Goal: Task Accomplishment & Management: Use online tool/utility

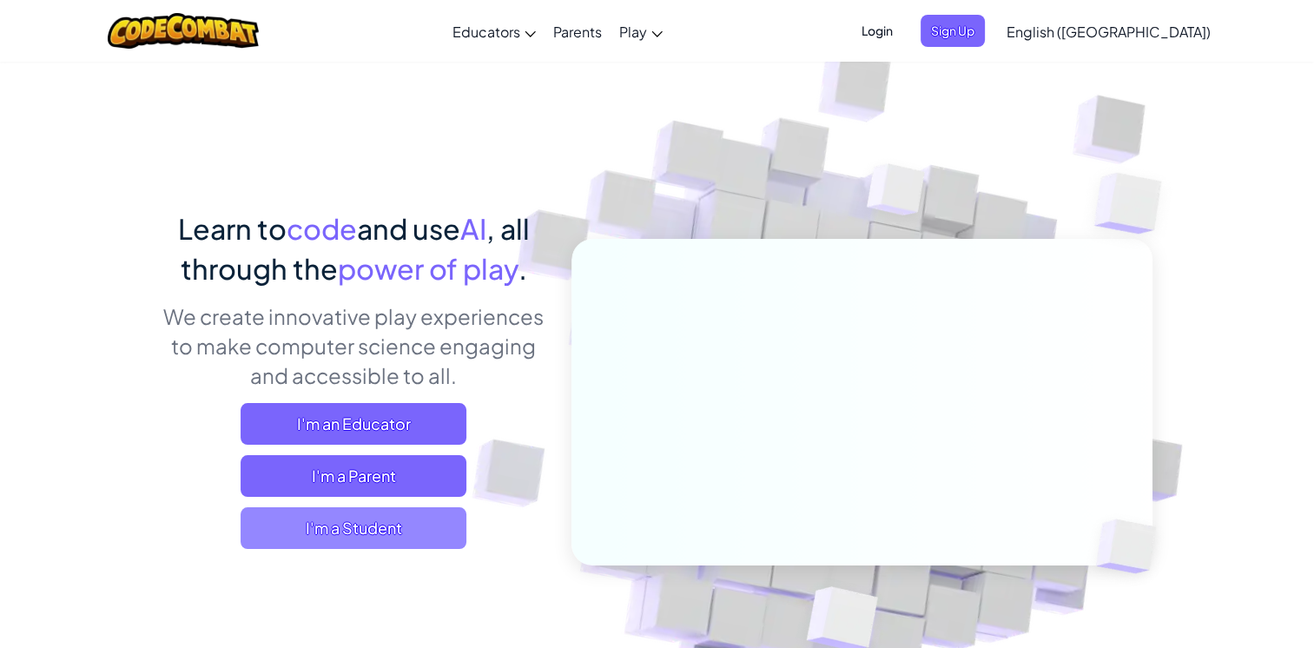
click at [386, 522] on span "I'm a Student" at bounding box center [354, 528] width 226 height 42
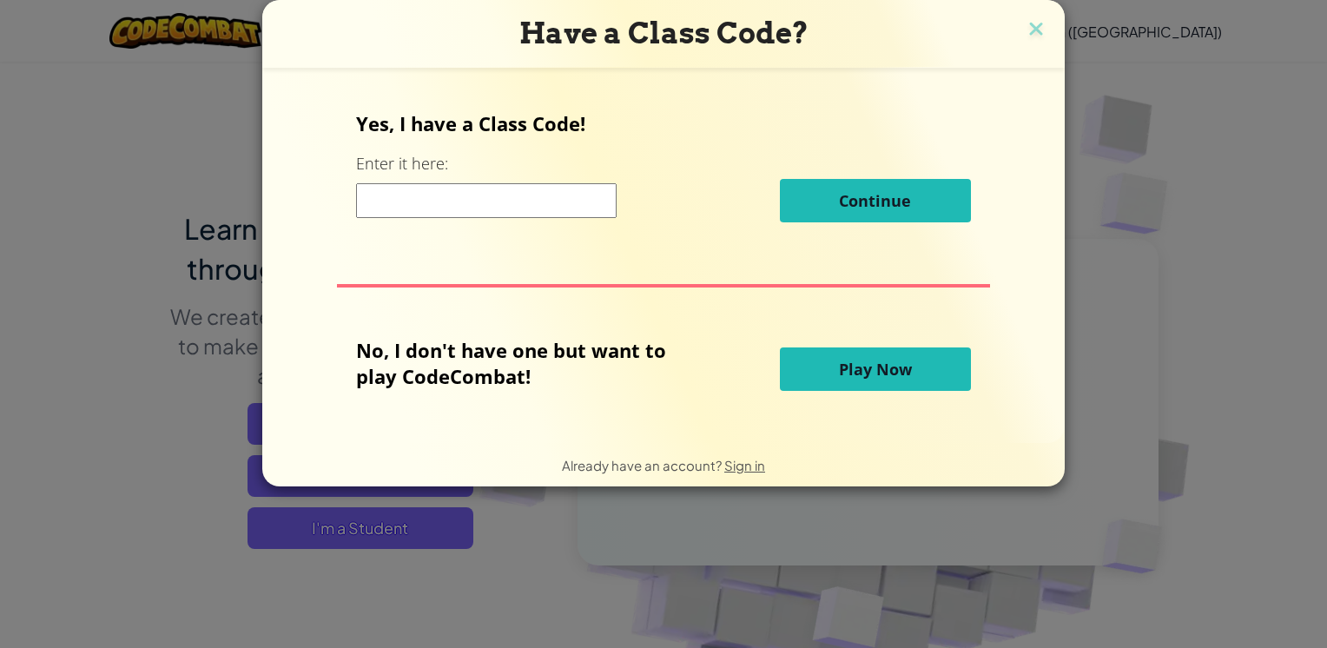
click at [1020, 353] on div "Yes, I have a Class Code! Enter it here: Continue No, I don't have one but want…" at bounding box center [664, 255] width 768 height 340
click at [872, 380] on button "Play Now" at bounding box center [875, 368] width 191 height 43
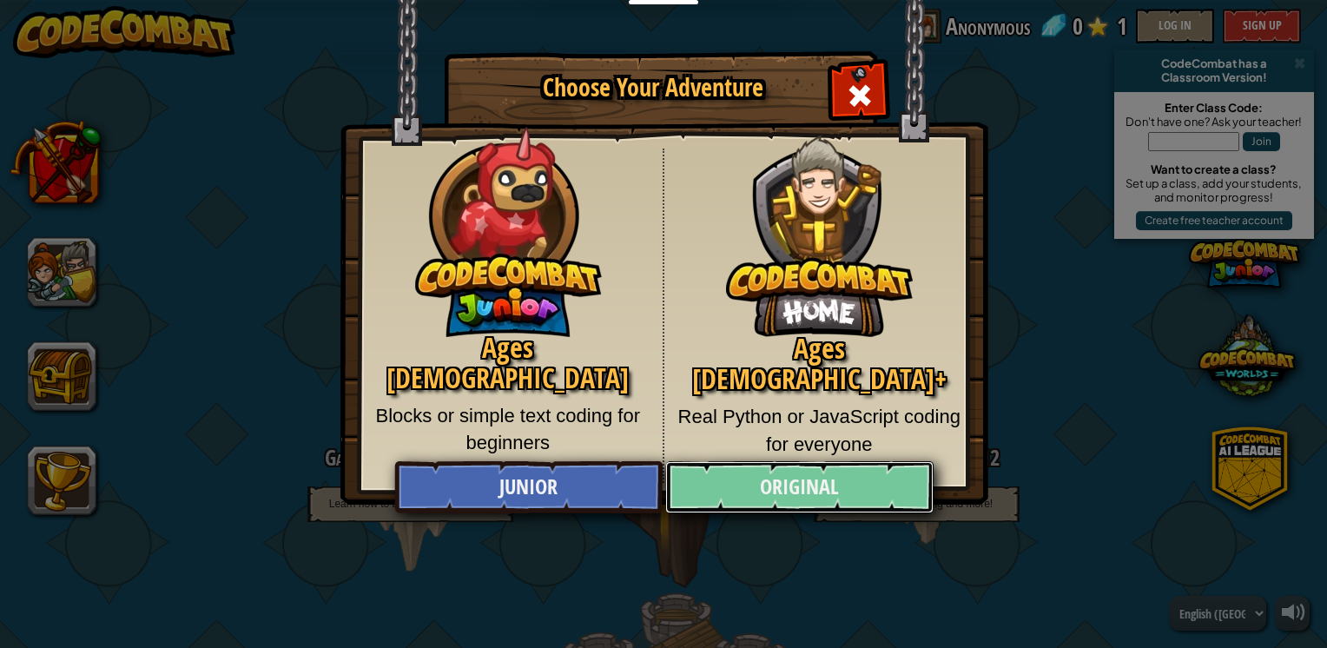
click at [865, 478] on link "Original" at bounding box center [799, 487] width 268 height 52
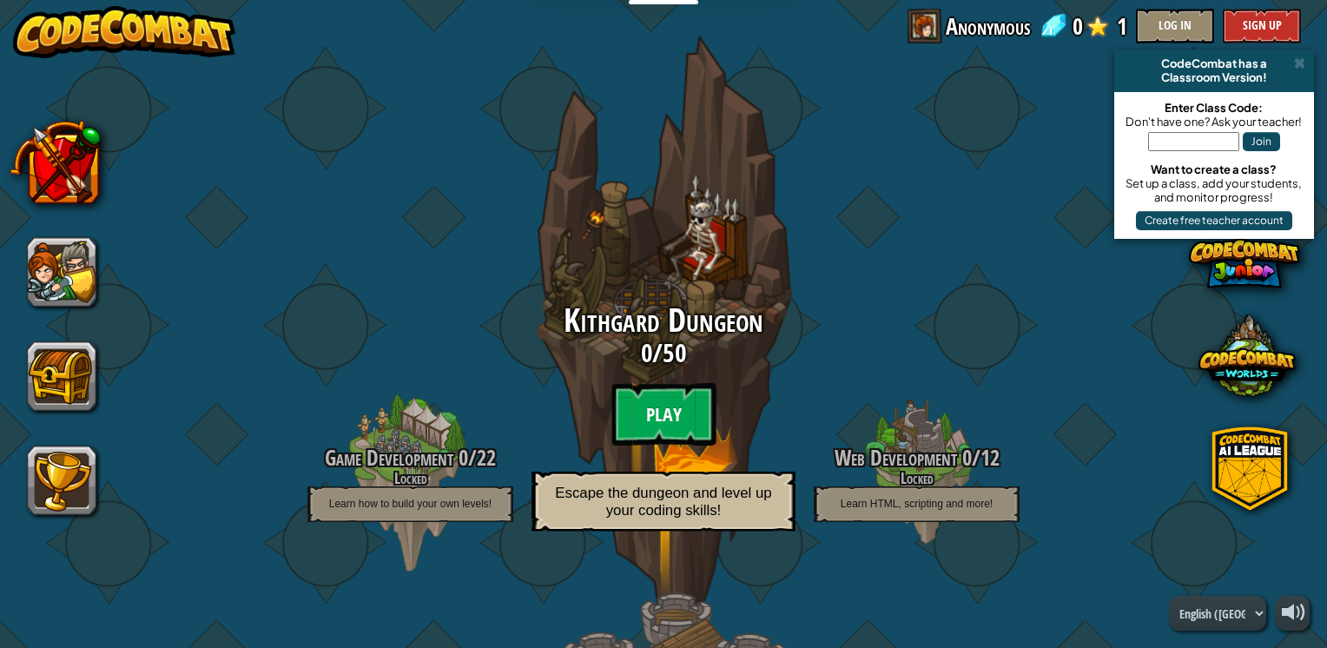
click at [671, 413] on btn "Play" at bounding box center [663, 414] width 104 height 63
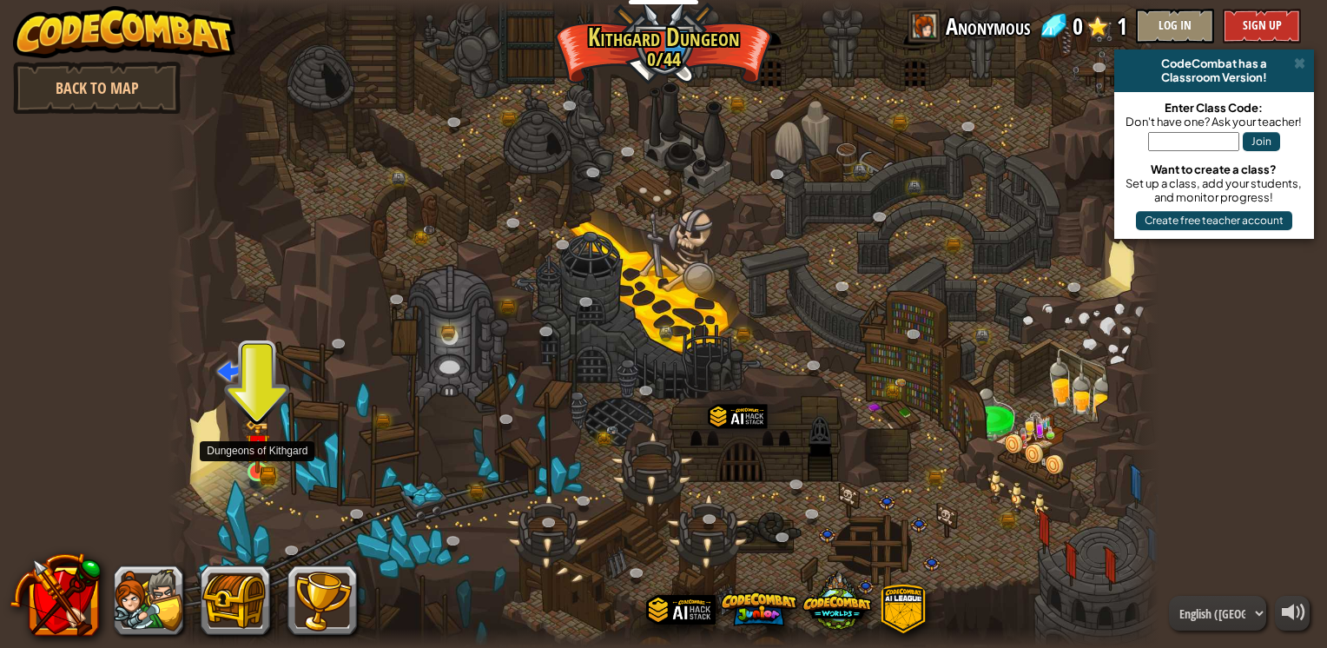
click at [257, 464] on img at bounding box center [257, 446] width 25 height 55
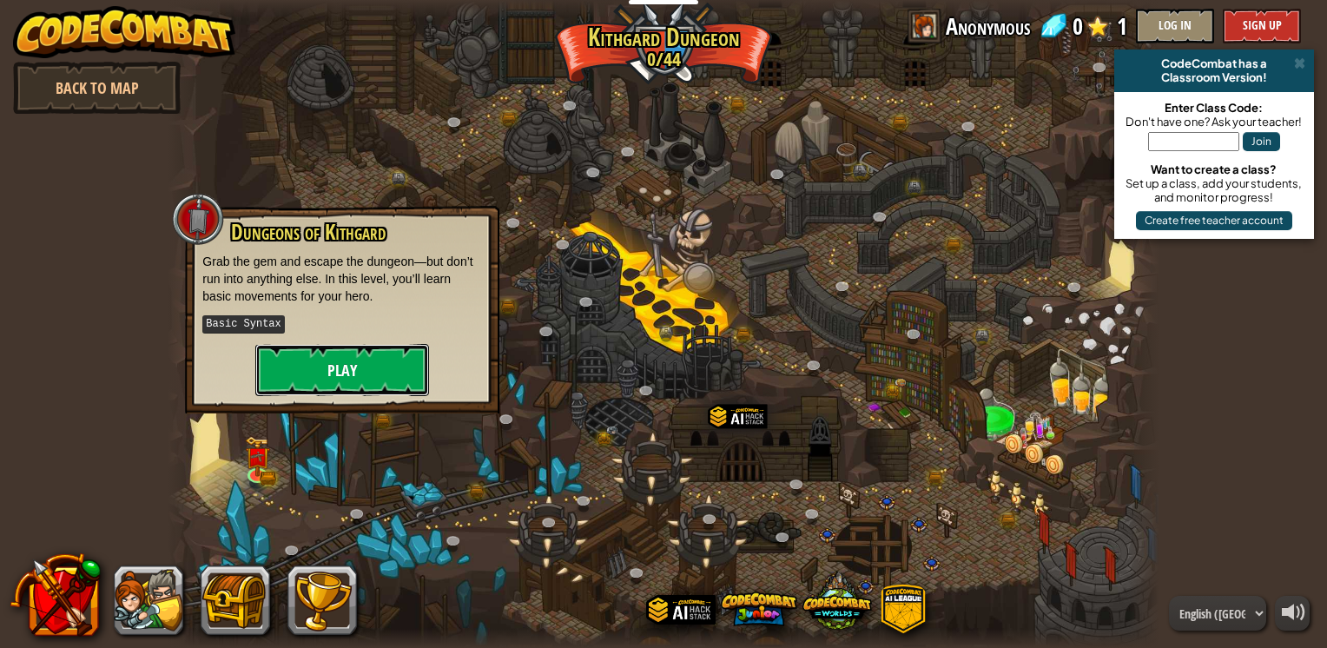
click at [334, 367] on button "Play" at bounding box center [342, 370] width 174 height 52
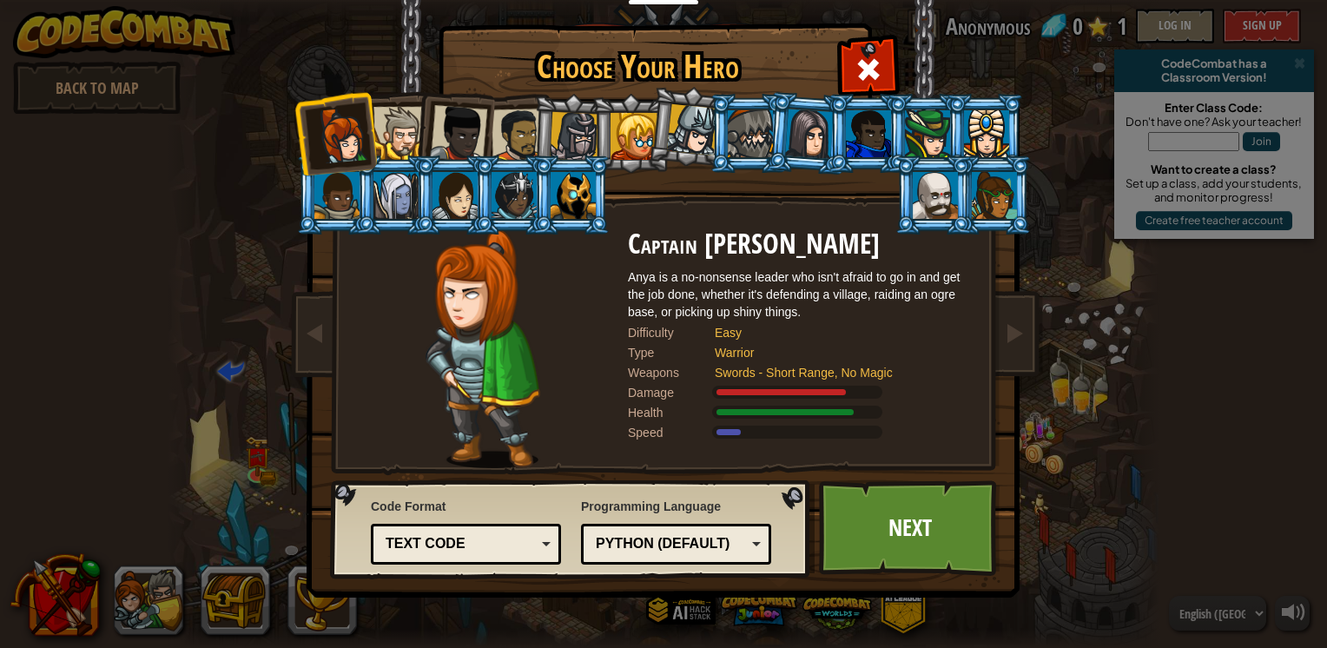
click at [809, 151] on div at bounding box center [809, 134] width 49 height 50
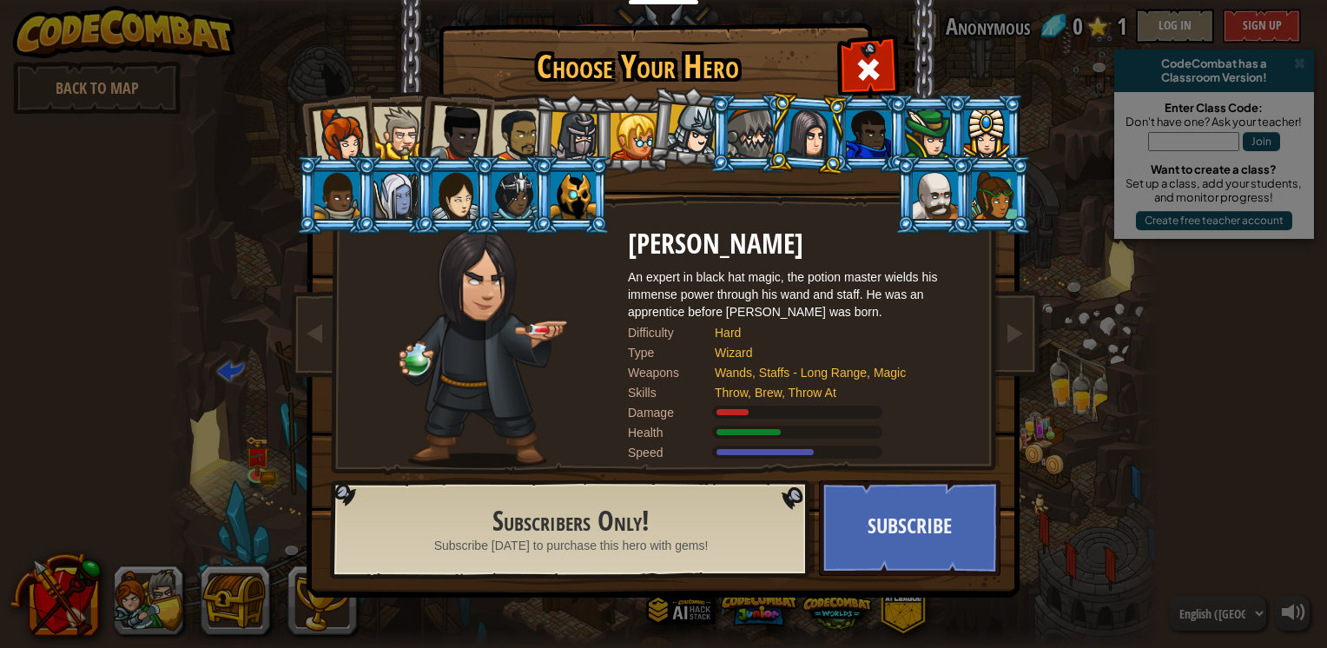
click at [581, 112] on li at bounding box center [572, 133] width 83 height 83
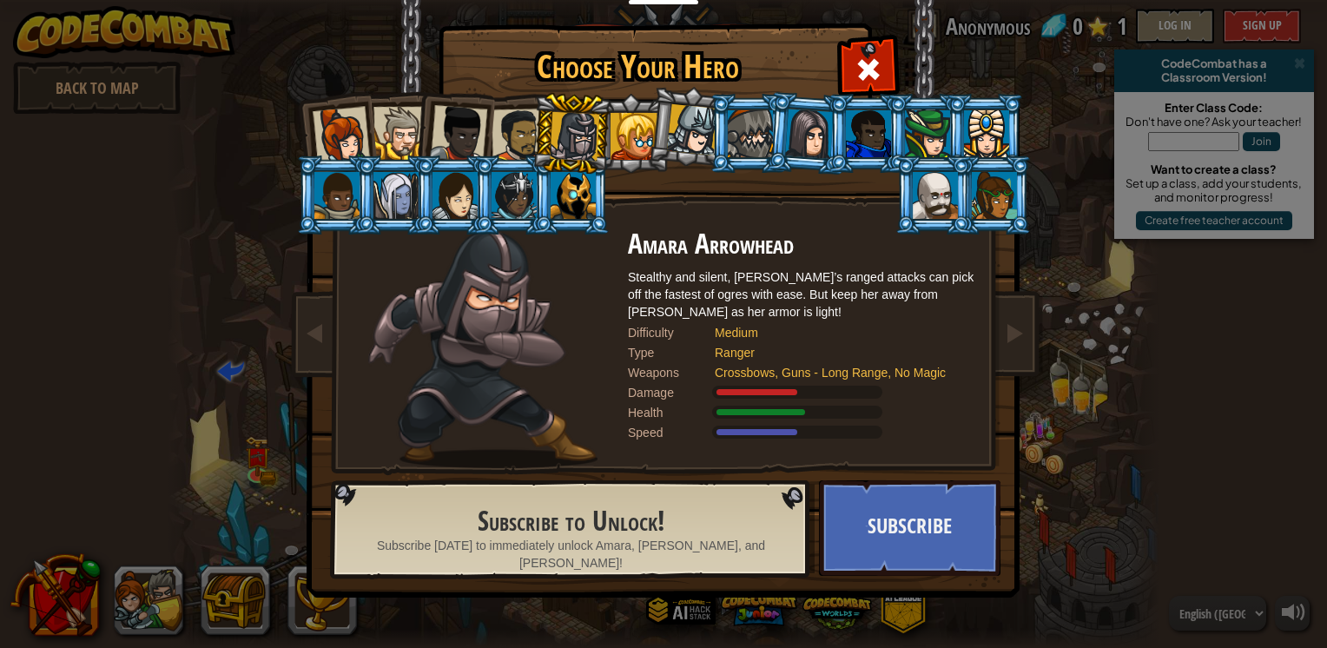
click at [531, 130] on div at bounding box center [519, 136] width 54 height 54
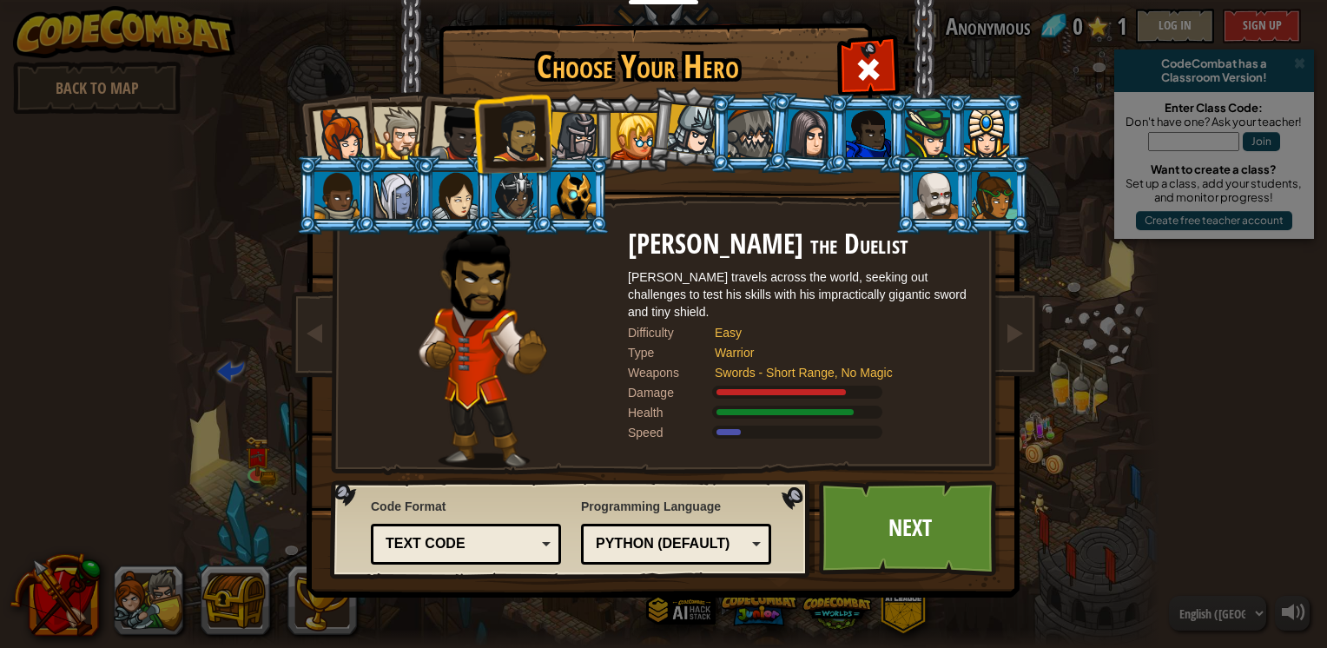
click at [593, 122] on li at bounding box center [631, 133] width 78 height 79
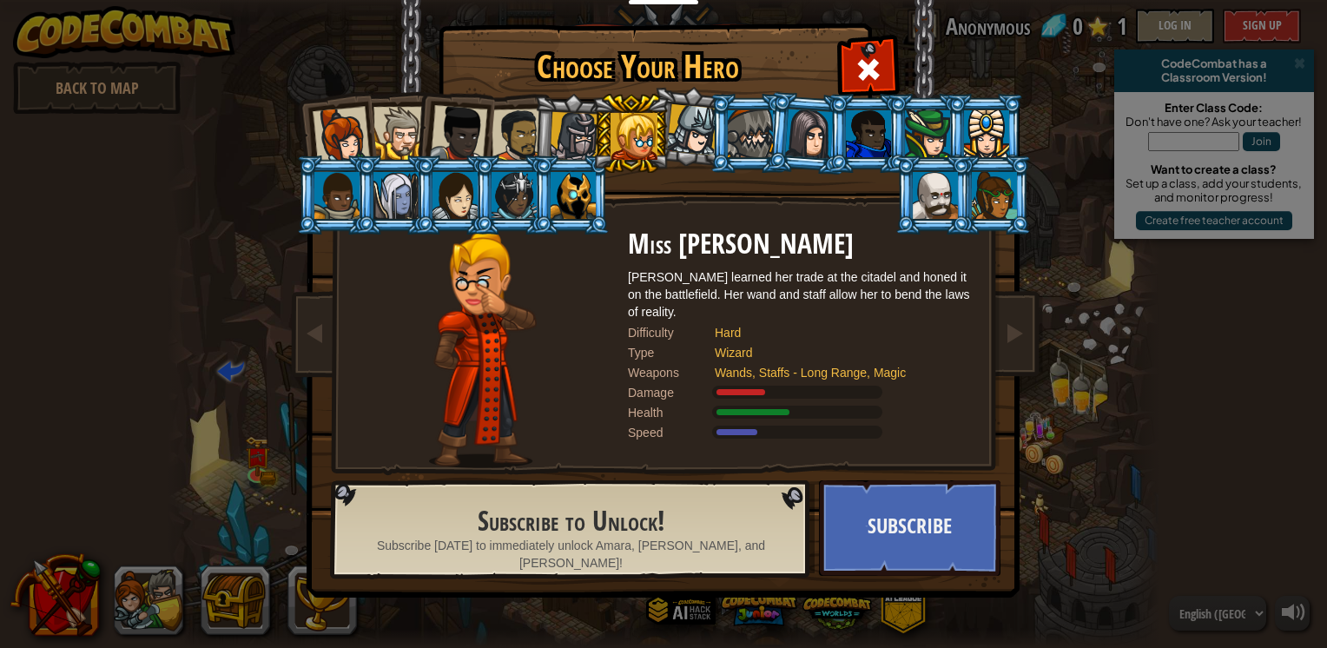
click at [525, 130] on div at bounding box center [519, 136] width 54 height 54
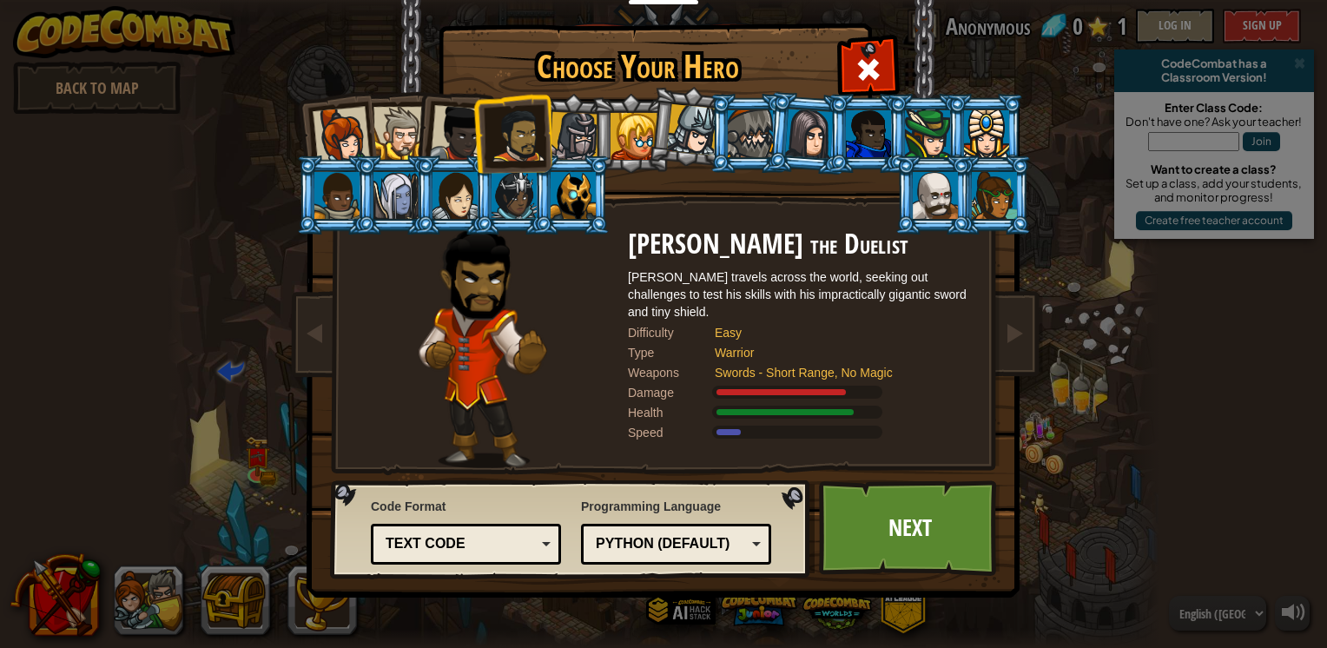
click at [398, 127] on div at bounding box center [399, 133] width 53 height 53
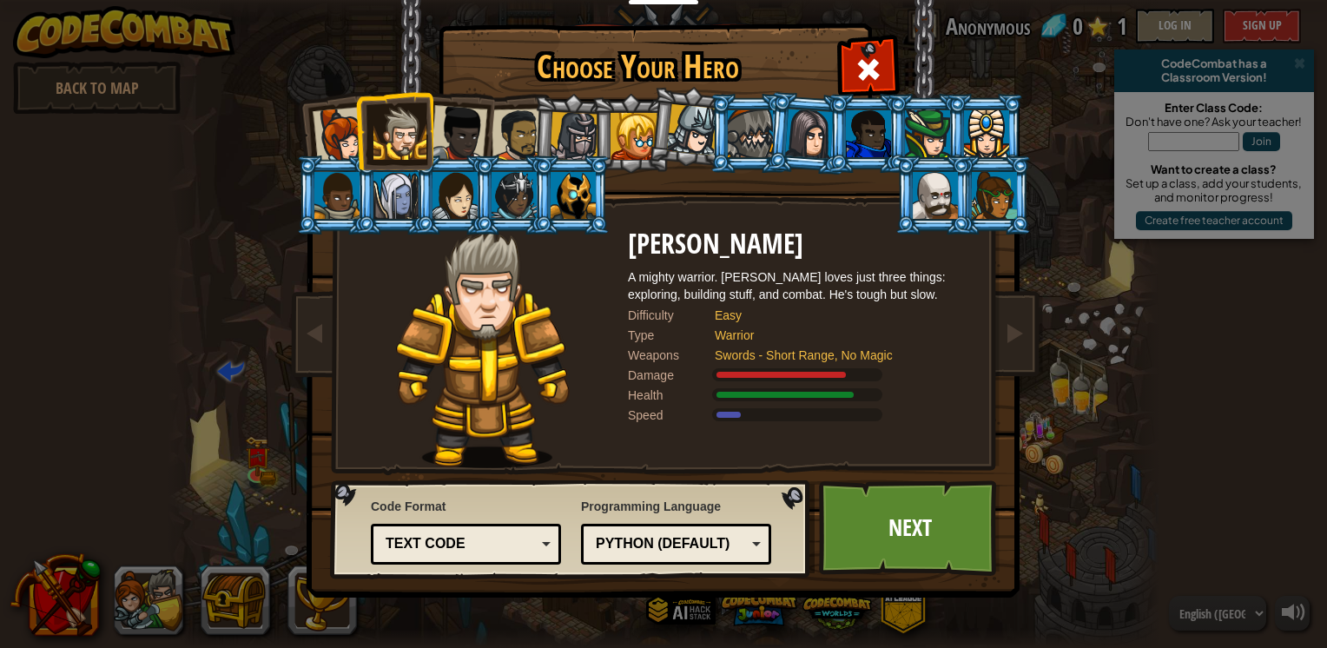
click at [441, 123] on div at bounding box center [458, 133] width 57 height 57
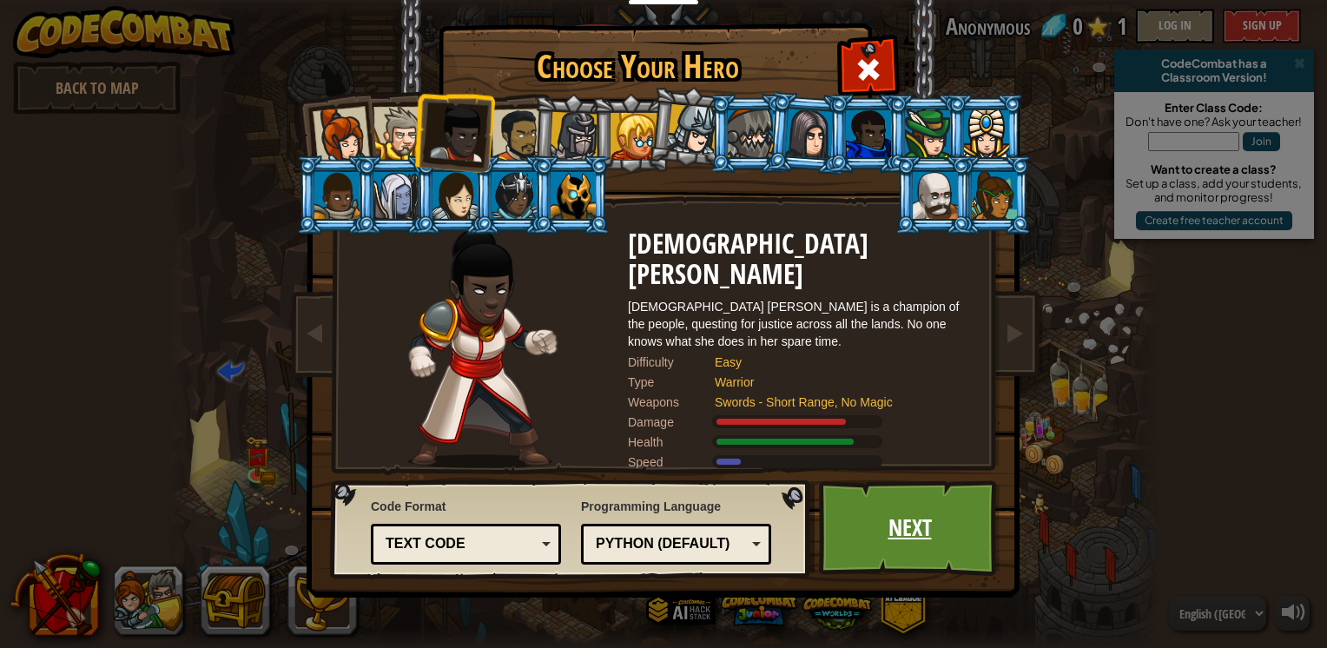
click at [895, 505] on link "Next" at bounding box center [910, 528] width 182 height 96
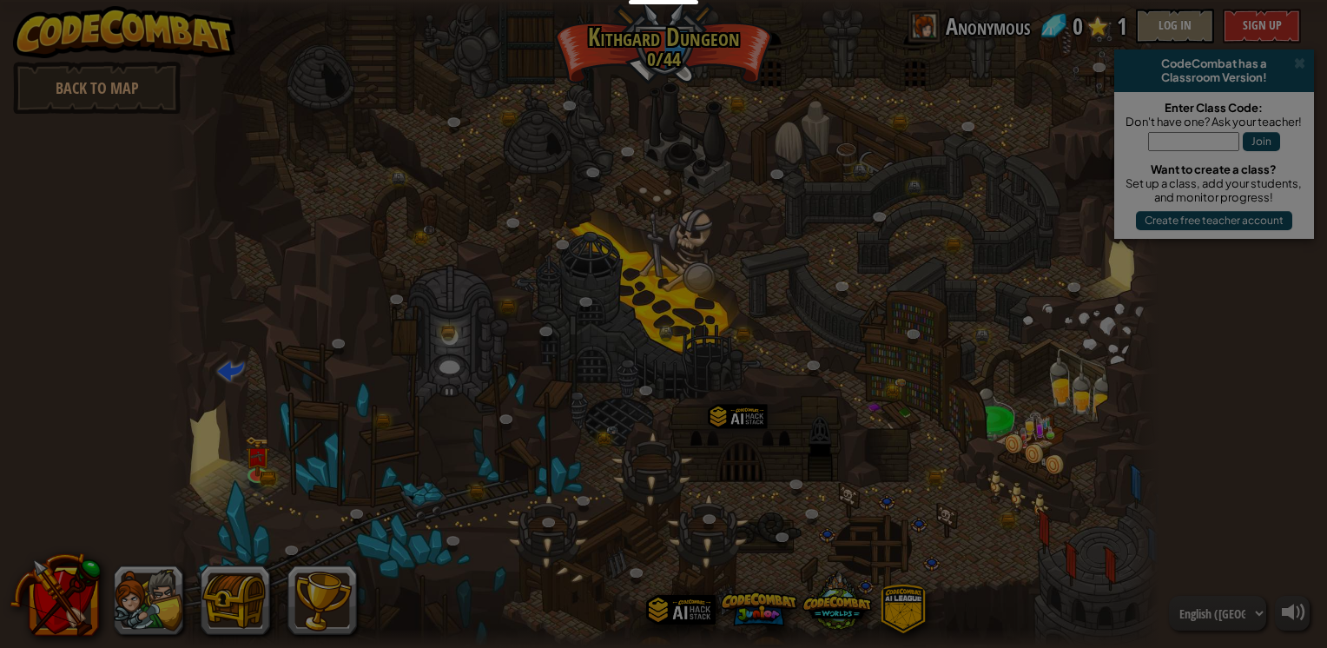
click at [895, 2] on body "Educators Create Free Account School & District Solutions Teacher Toolkit Previ…" at bounding box center [663, 1] width 1327 height 2
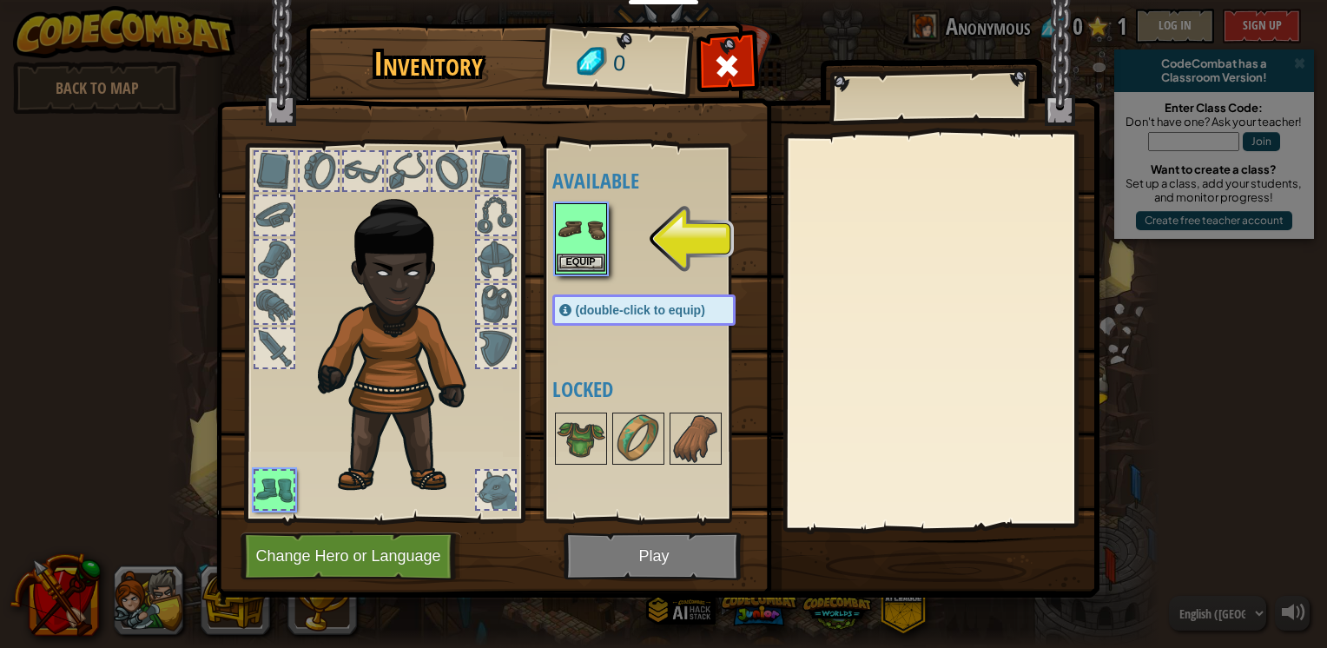
click at [596, 252] on img at bounding box center [581, 229] width 49 height 49
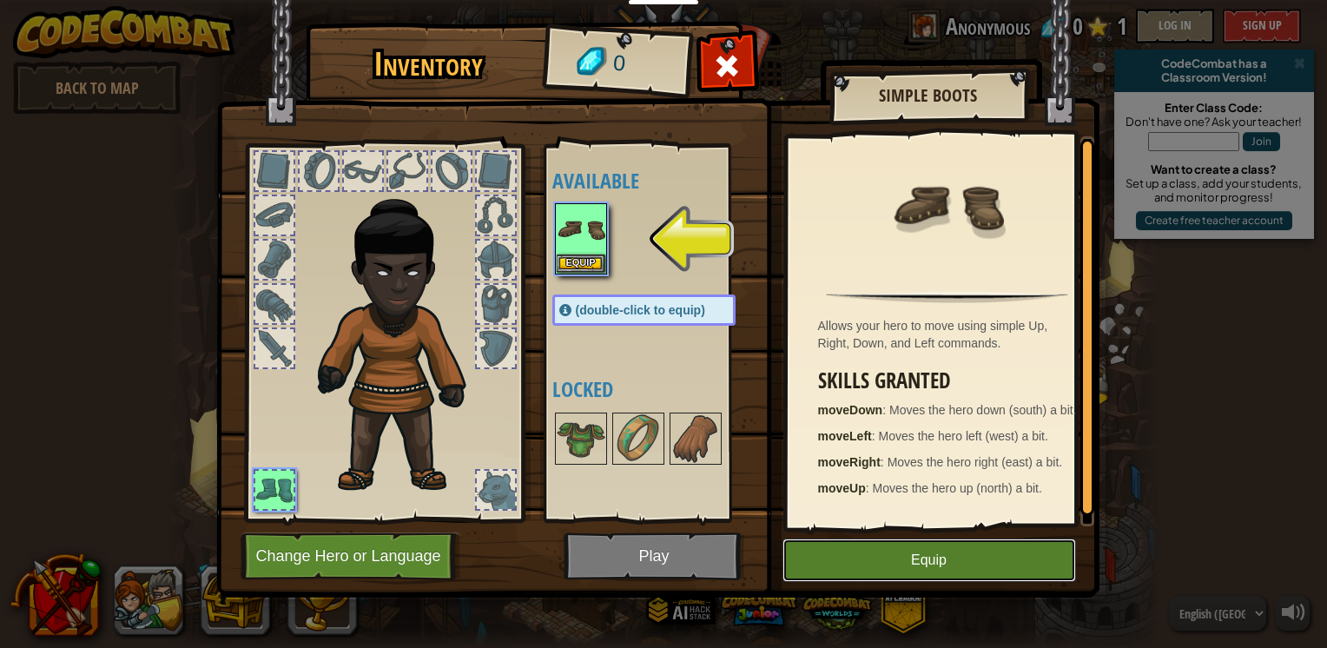
click at [933, 564] on button "Equip" at bounding box center [930, 560] width 294 height 43
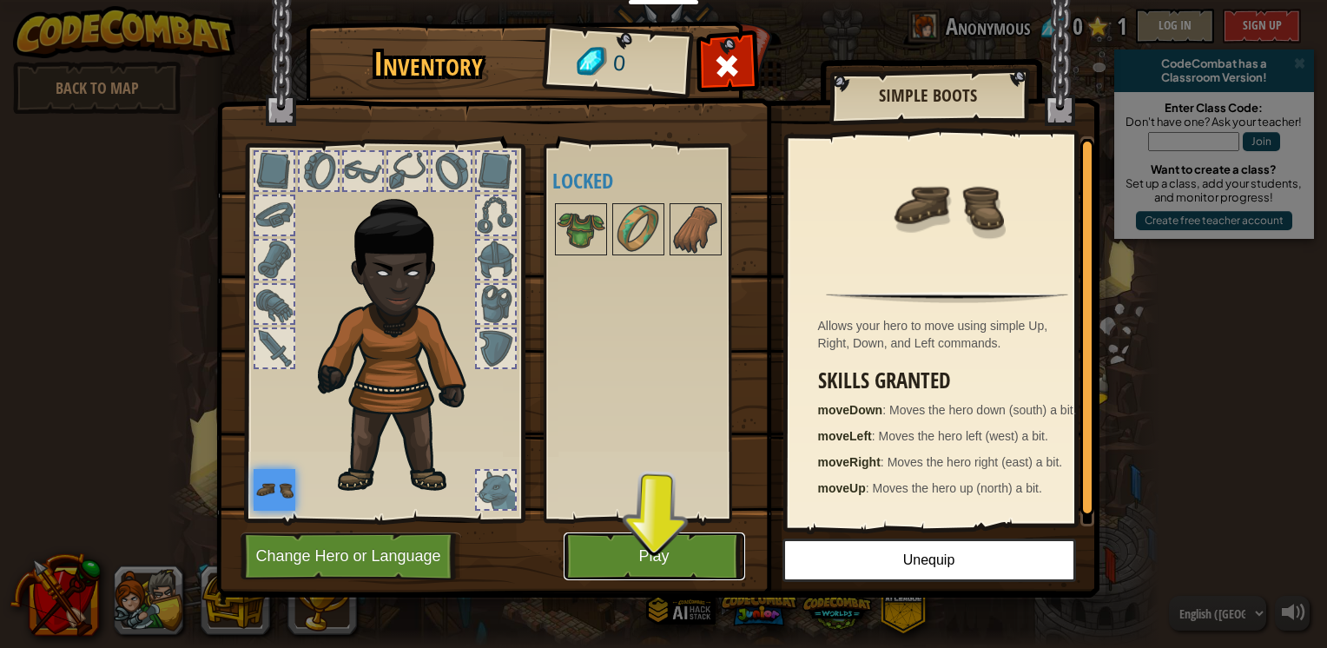
click at [667, 546] on button "Play" at bounding box center [655, 556] width 182 height 48
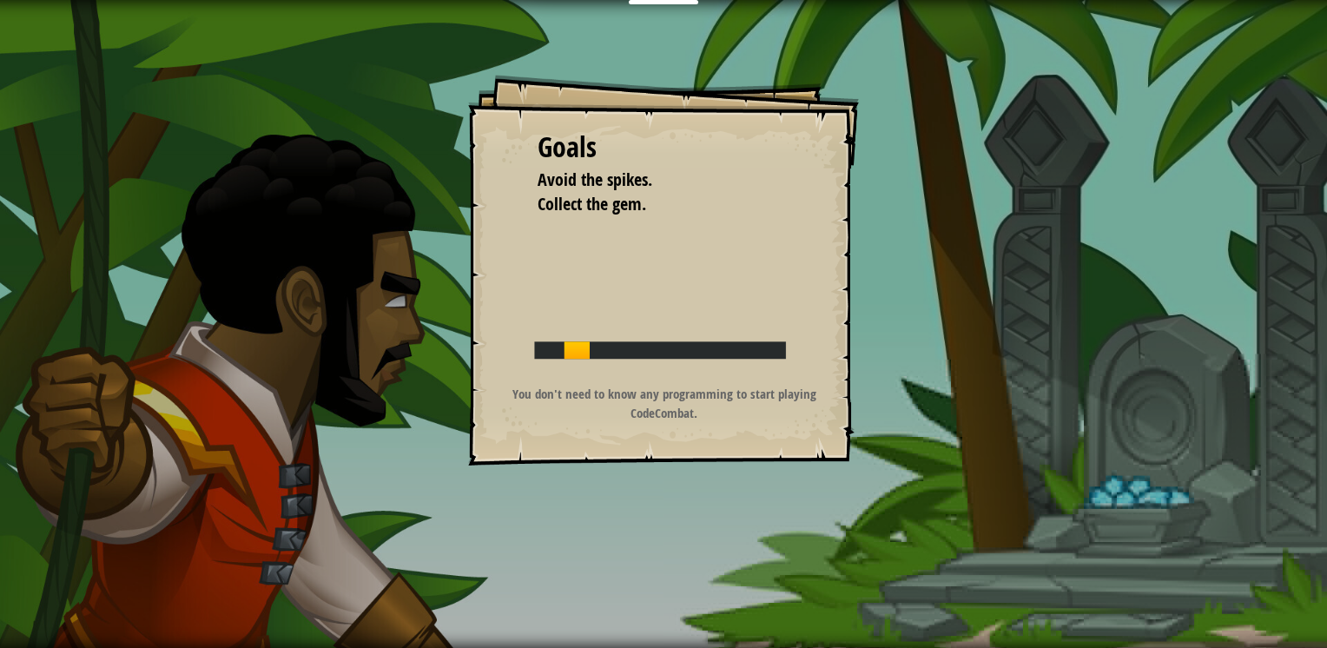
click at [667, 546] on div "Goals Avoid the spikes. Collect the gem. Start Level Error loading from server.…" at bounding box center [663, 324] width 1327 height 648
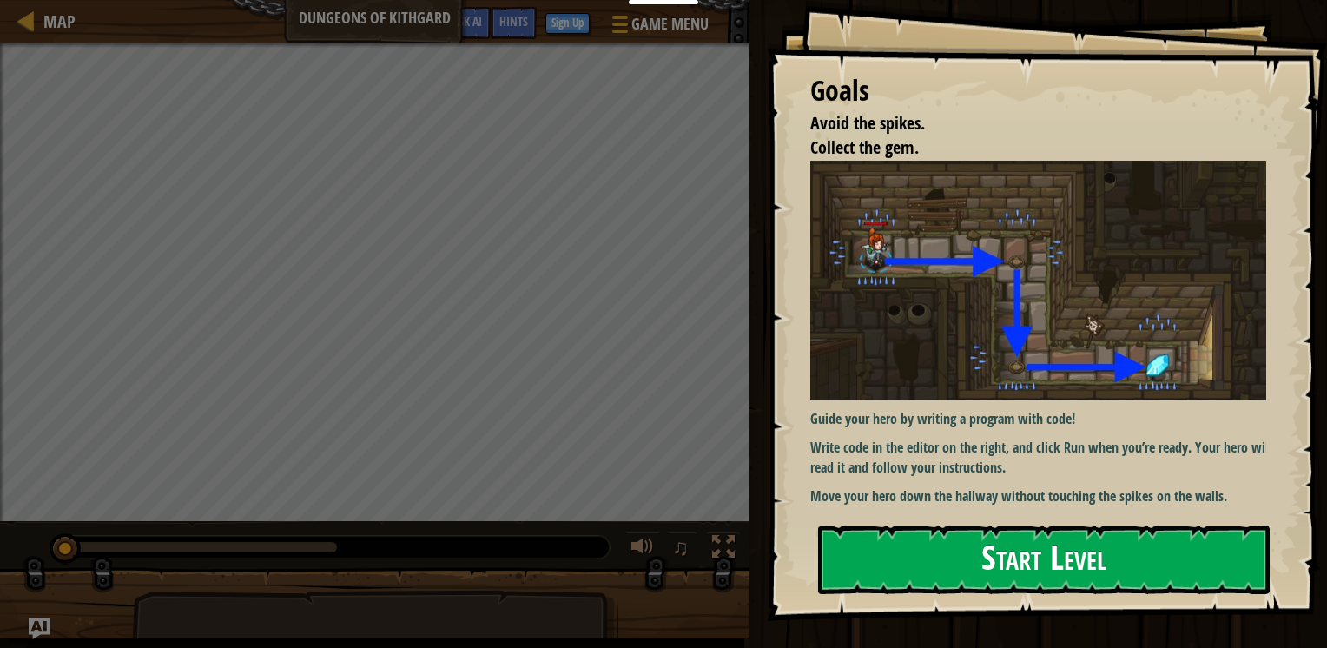
click at [962, 544] on button "Start Level" at bounding box center [1044, 560] width 452 height 69
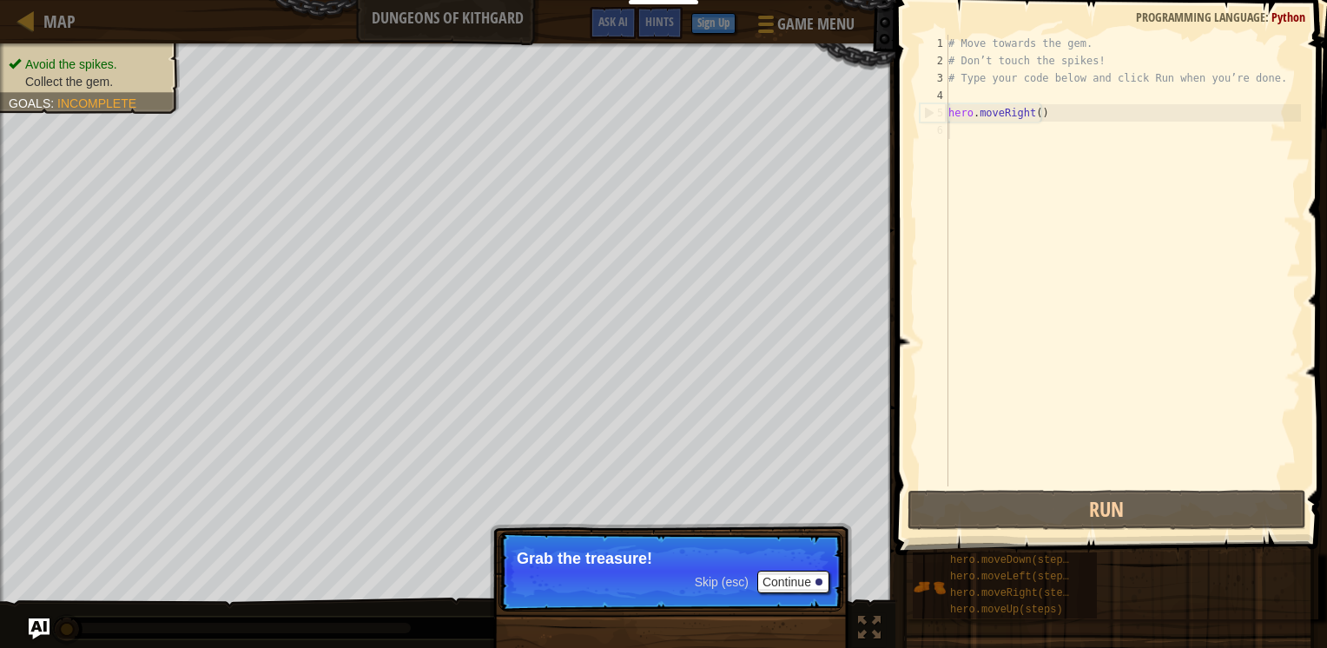
click at [723, 575] on span "Skip (esc)" at bounding box center [722, 582] width 54 height 14
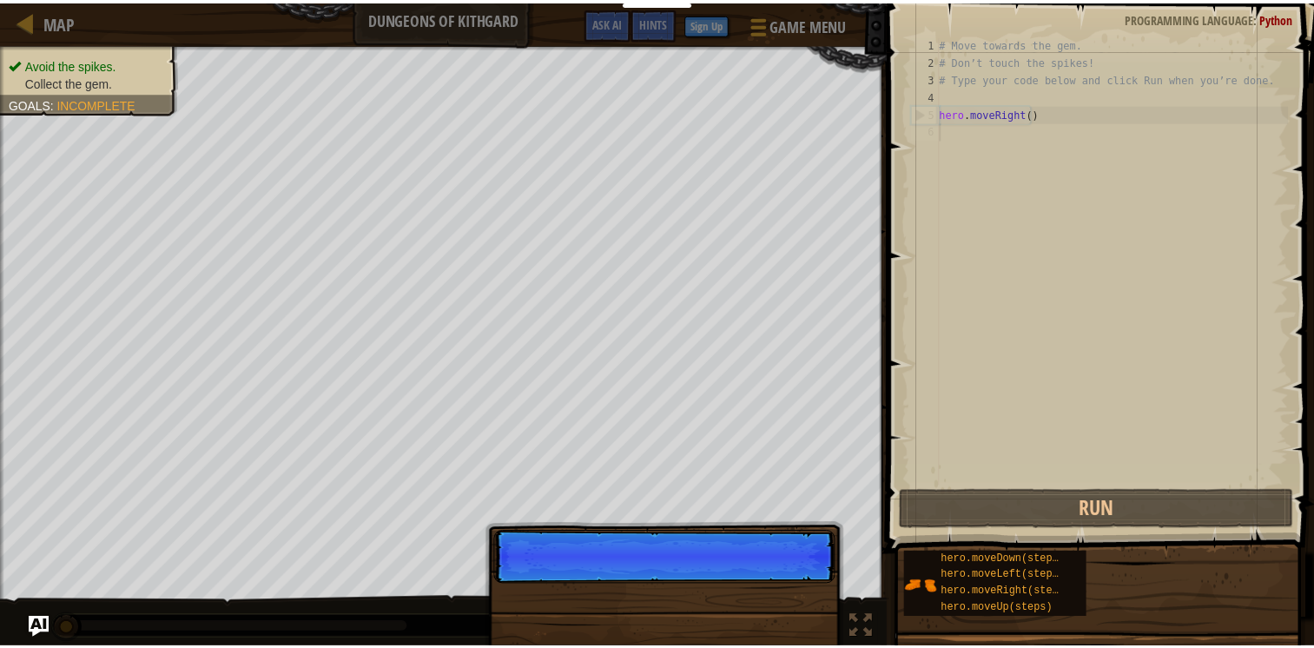
scroll to position [8, 0]
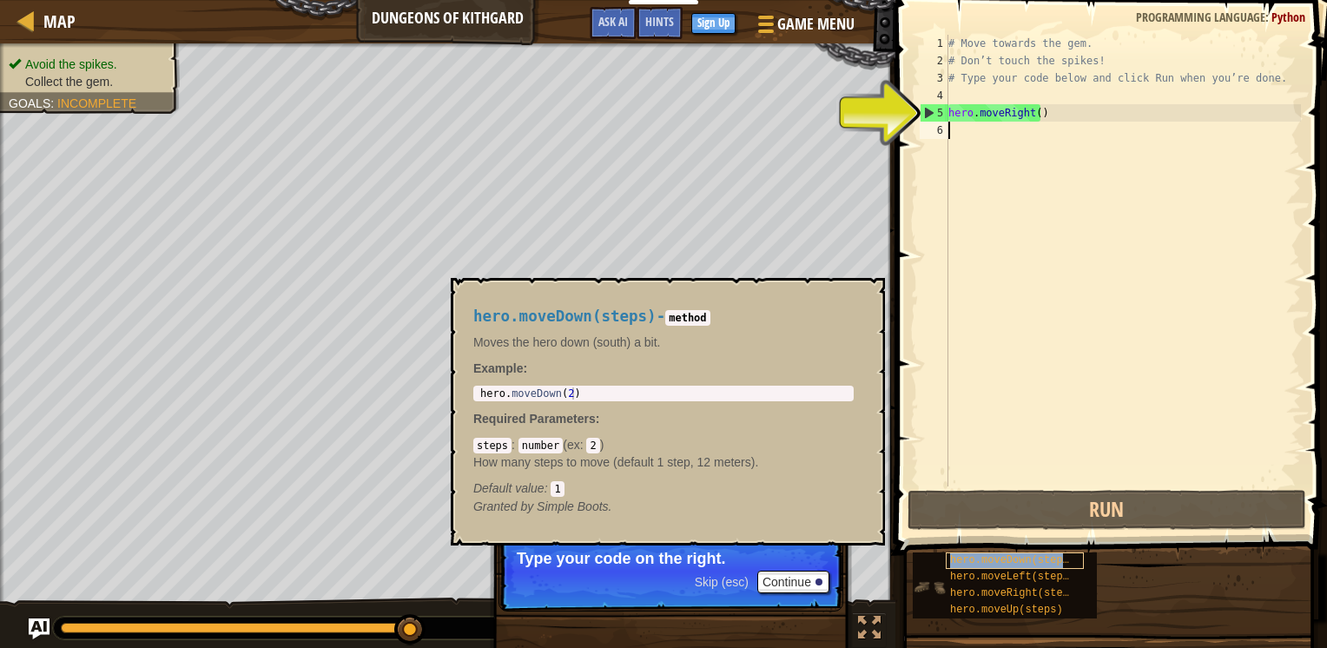
click at [968, 559] on span "hero.moveDown(steps)" at bounding box center [1012, 560] width 125 height 12
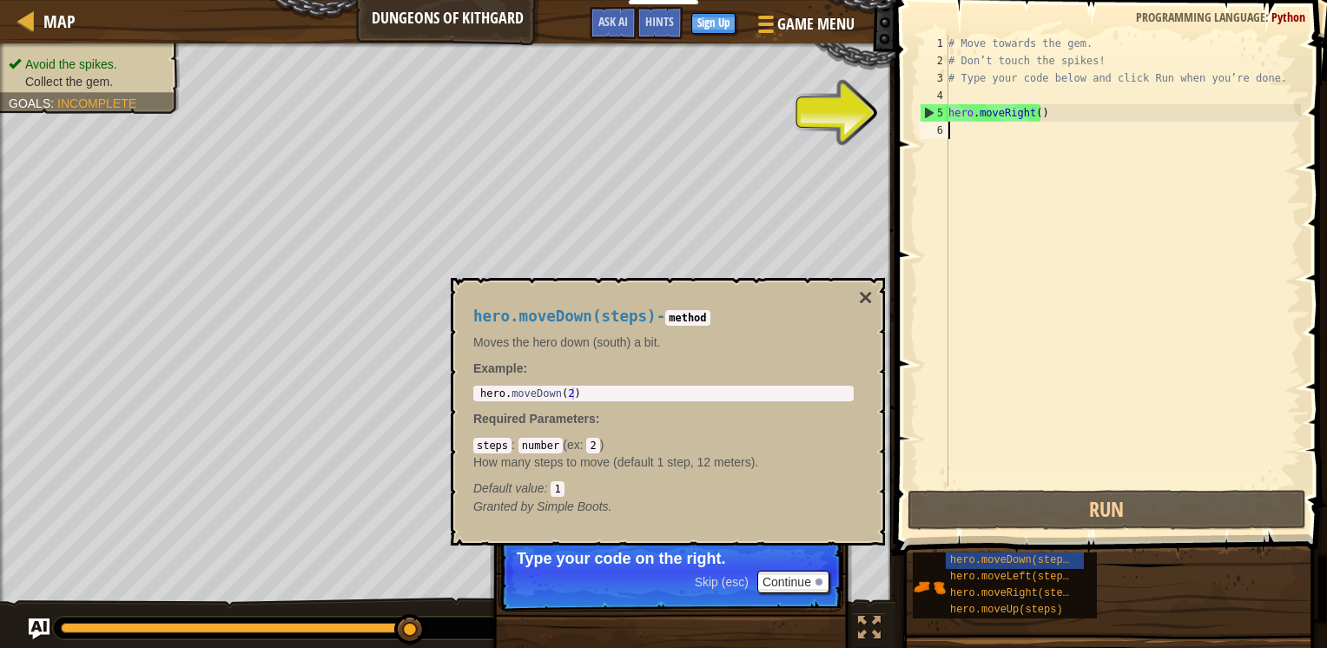
click at [955, 130] on div "# Move towards the gem. # Don’t touch the spikes! # Type your code below and cl…" at bounding box center [1123, 278] width 356 height 486
type textarea "h"
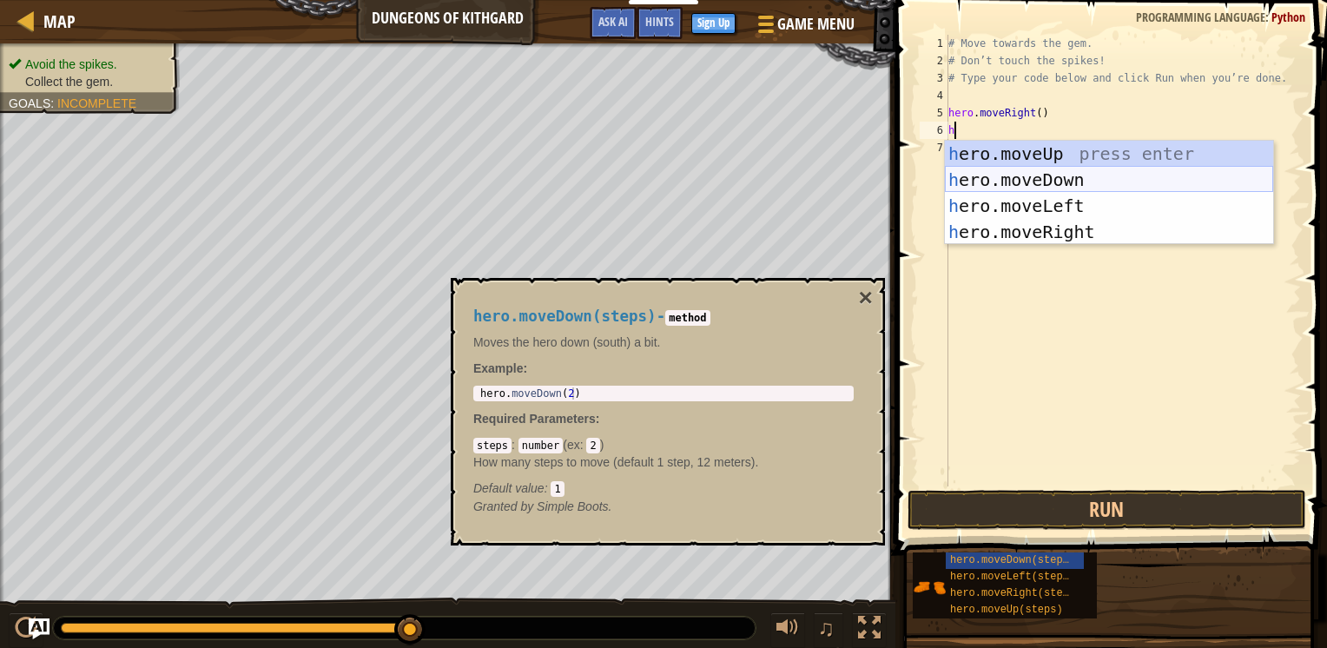
click at [994, 176] on div "h ero.moveUp press enter h ero.moveDown press enter h ero.moveLeft press enter …" at bounding box center [1109, 219] width 328 height 156
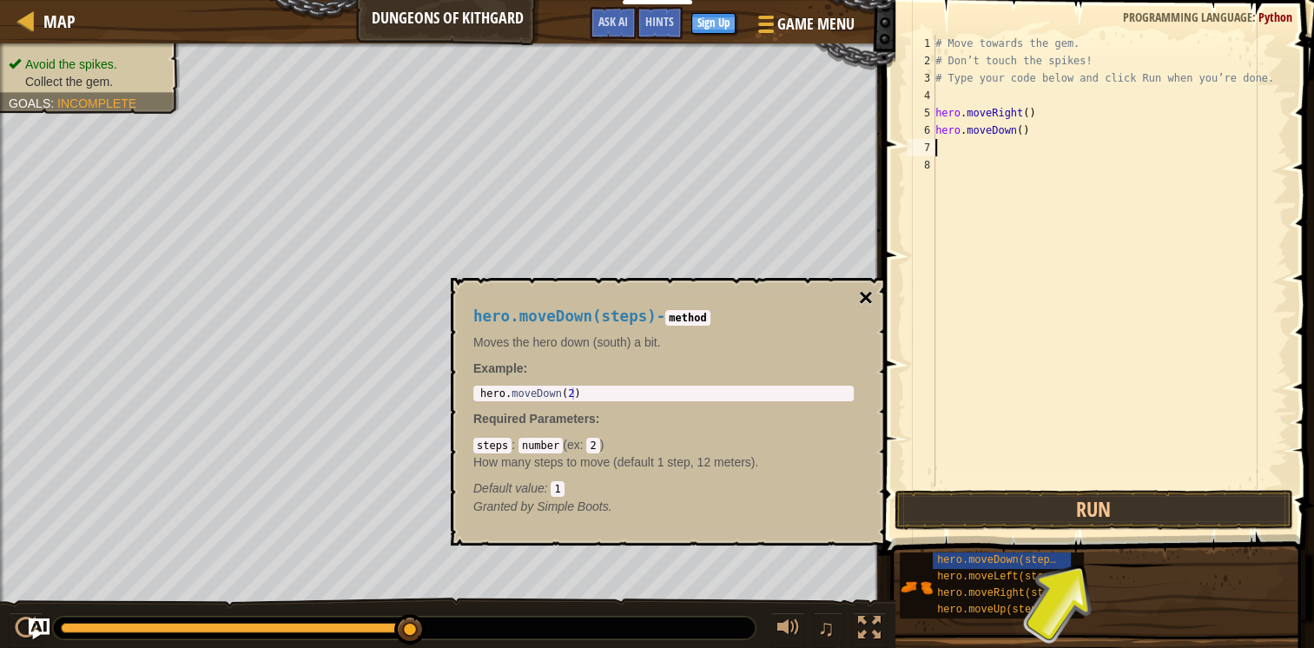
click at [867, 294] on button "×" at bounding box center [866, 298] width 14 height 24
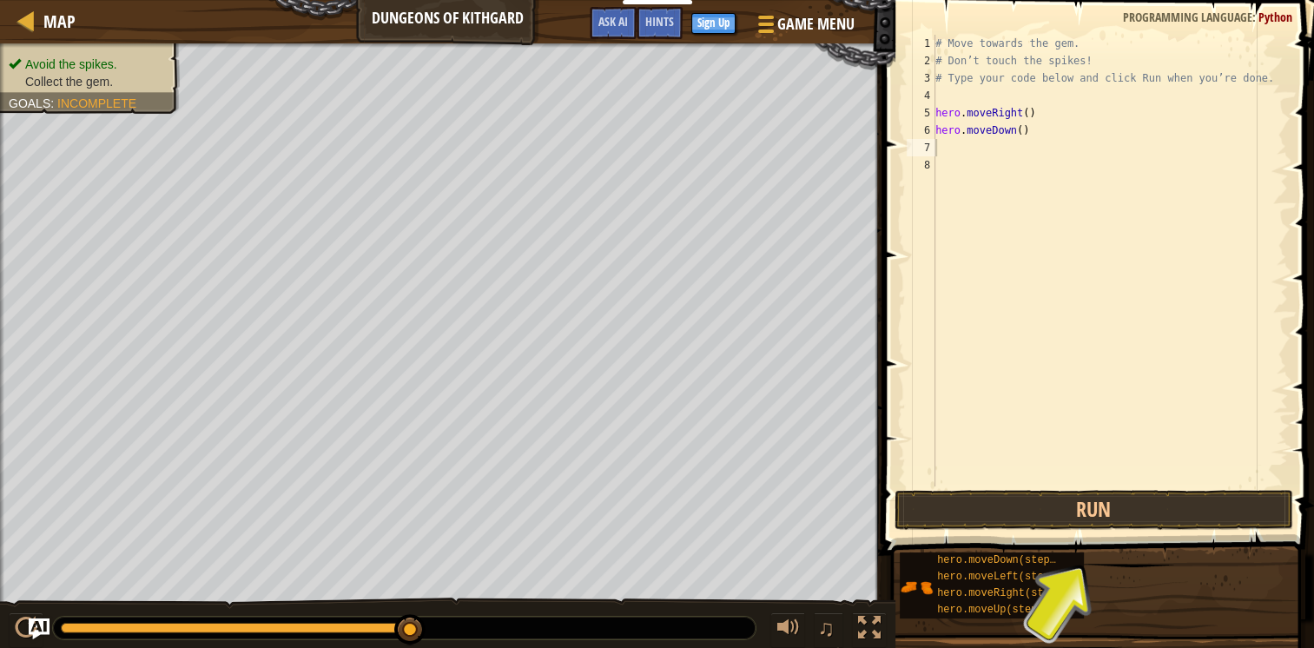
click at [952, 155] on div "# Move towards the gem. # Don’t touch the spikes! # Type your code below and cl…" at bounding box center [1110, 278] width 356 height 486
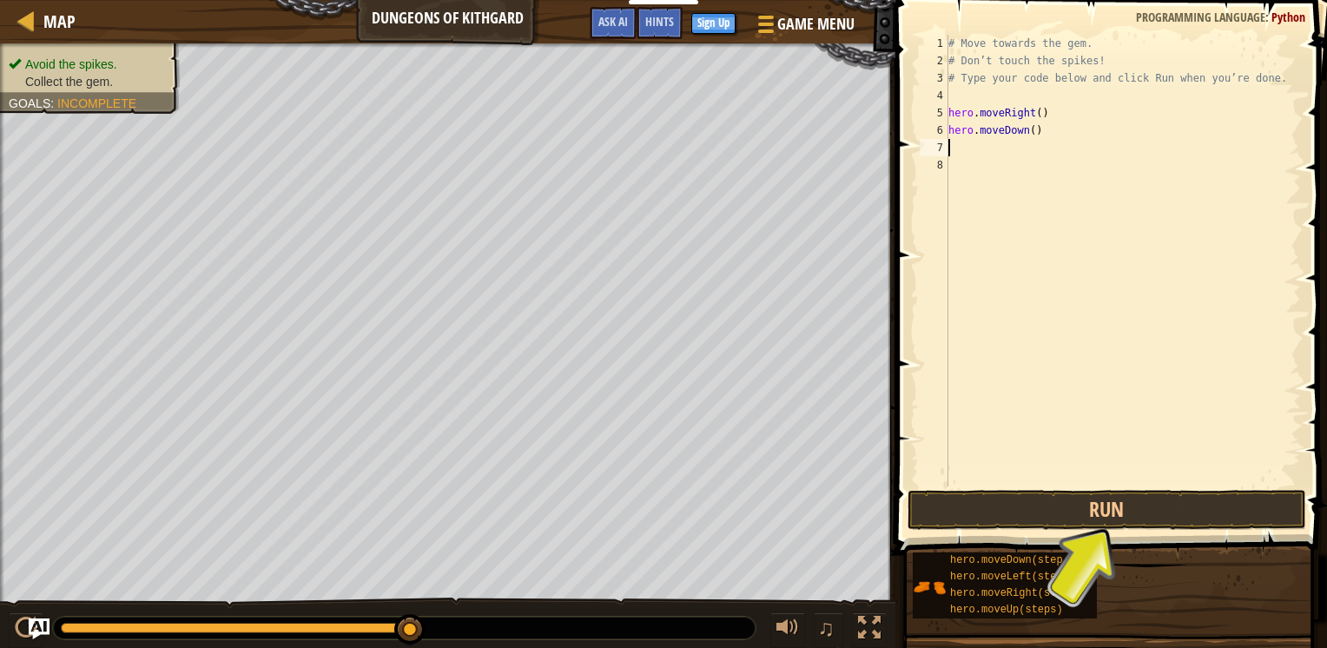
type textarea "h"
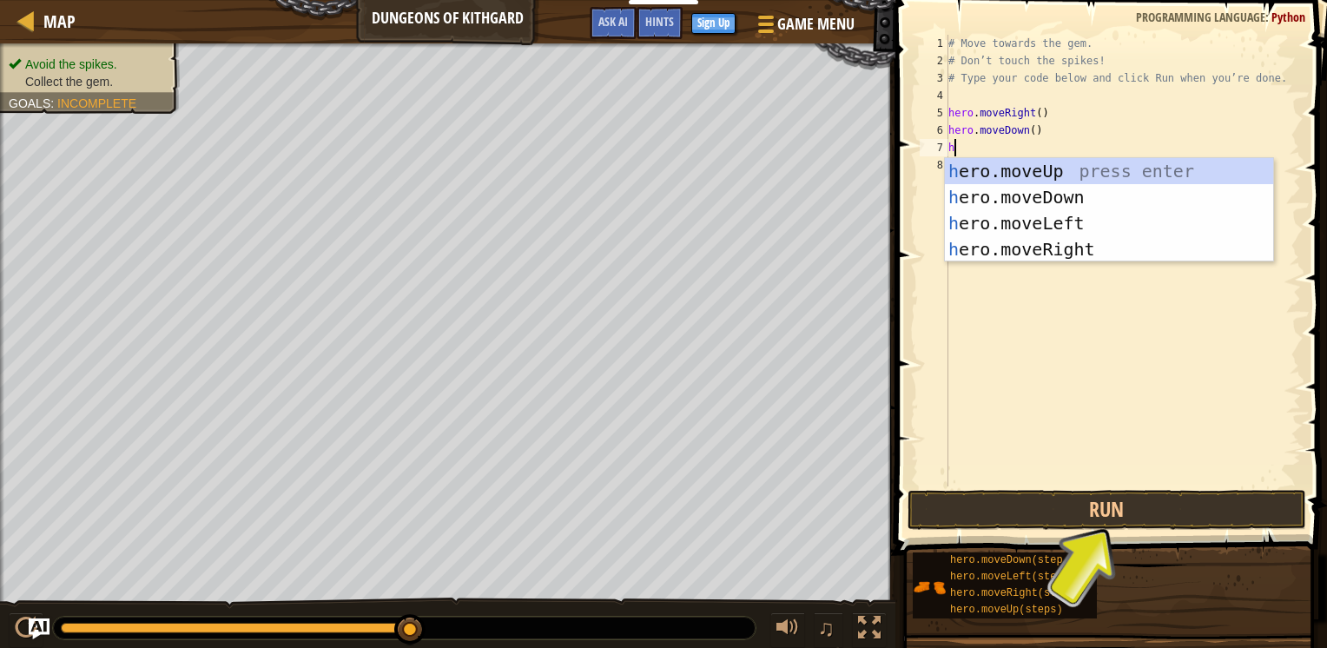
click at [1023, 261] on div "# Move towards the gem. # Don’t touch the spikes! # Type your code below and cl…" at bounding box center [1123, 278] width 356 height 486
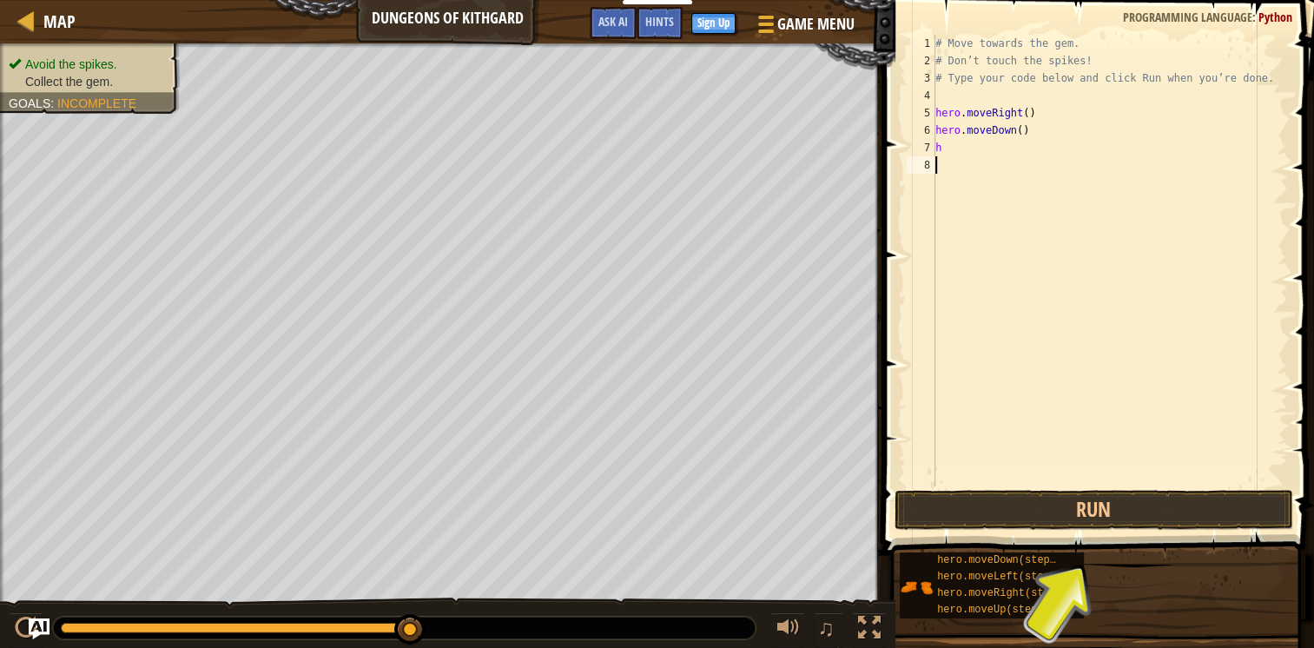
click at [959, 152] on div "# Move towards the gem. # Don’t touch the spikes! # Type your code below and cl…" at bounding box center [1110, 278] width 356 height 486
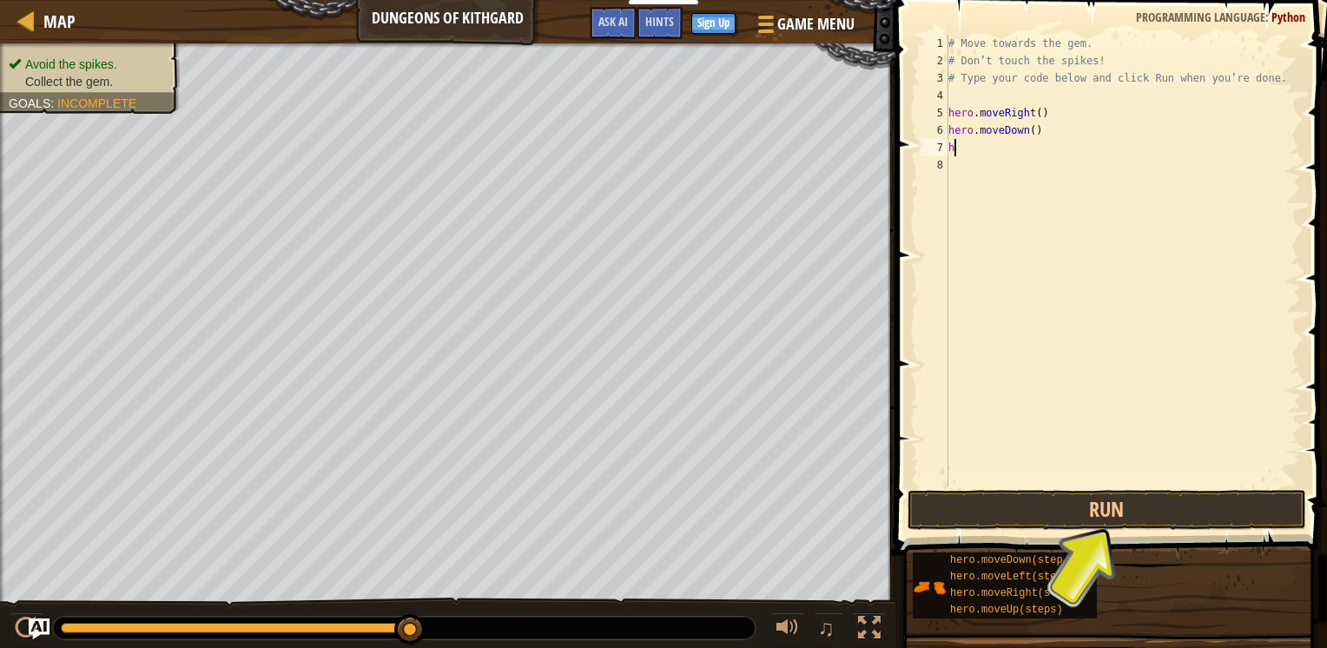
click at [960, 152] on div "# Move towards the gem. # Don’t touch the spikes! # Type your code below and cl…" at bounding box center [1123, 278] width 356 height 486
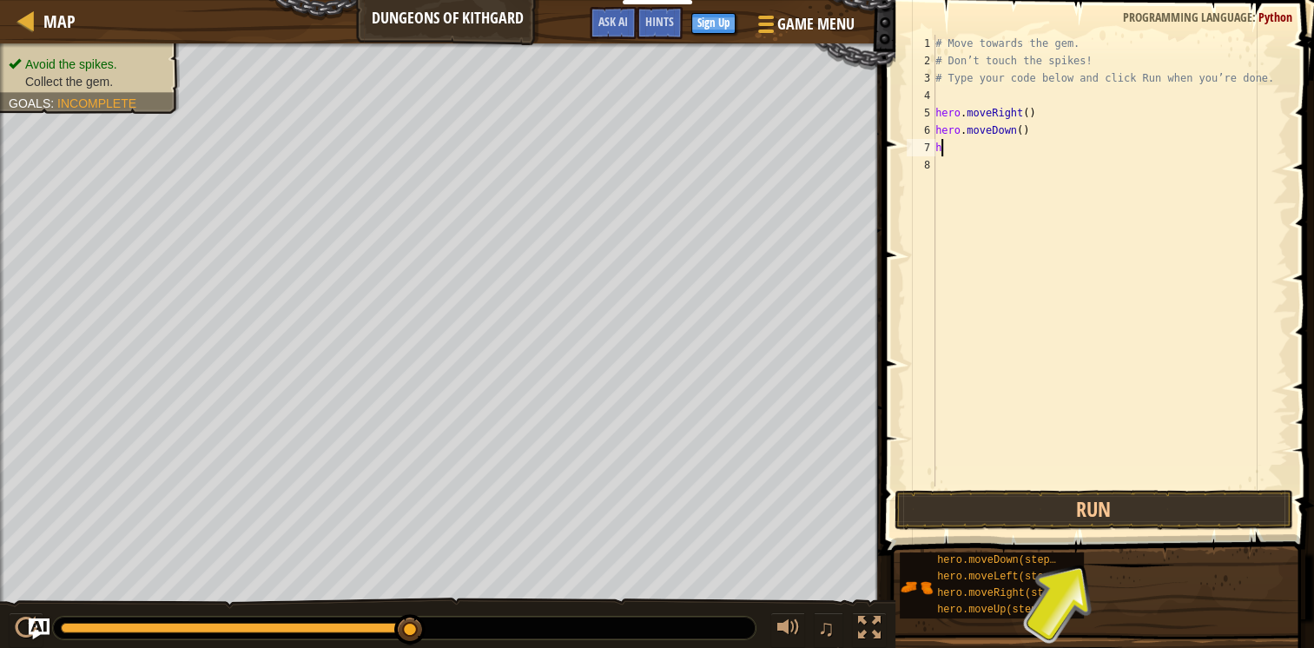
type textarea "he"
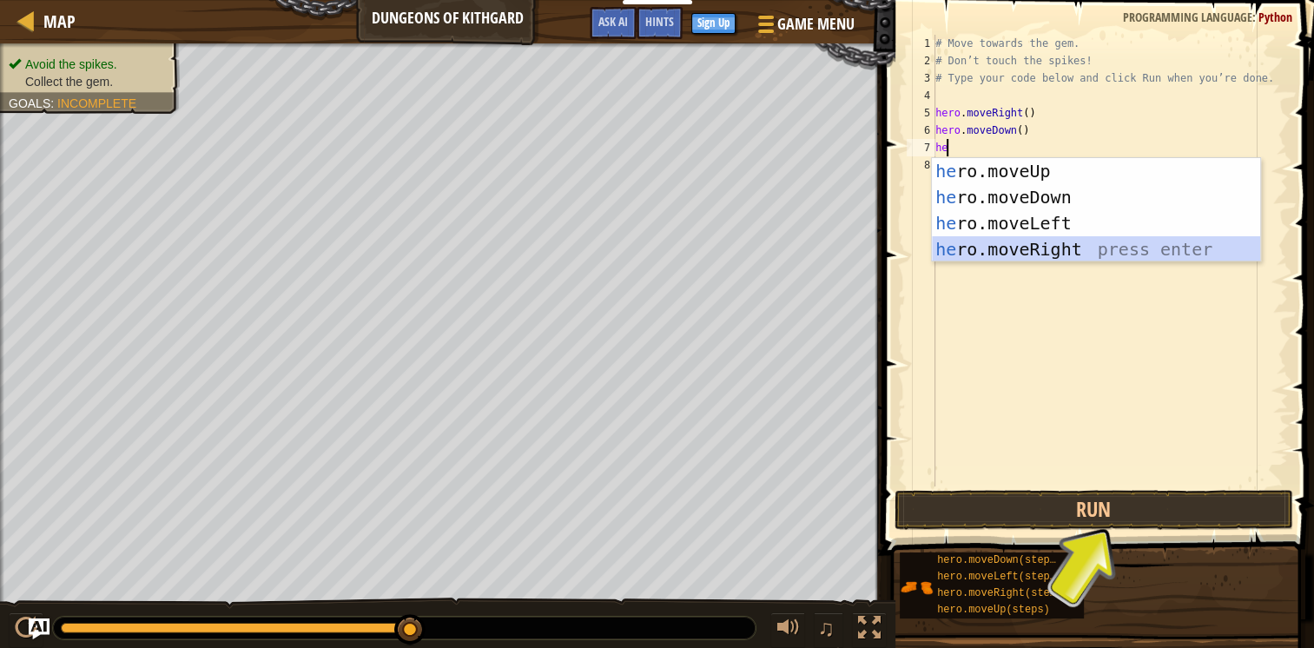
click at [996, 247] on div "he ro.moveUp press enter he ro.moveDown press enter he ro.moveLeft press enter …" at bounding box center [1096, 236] width 328 height 156
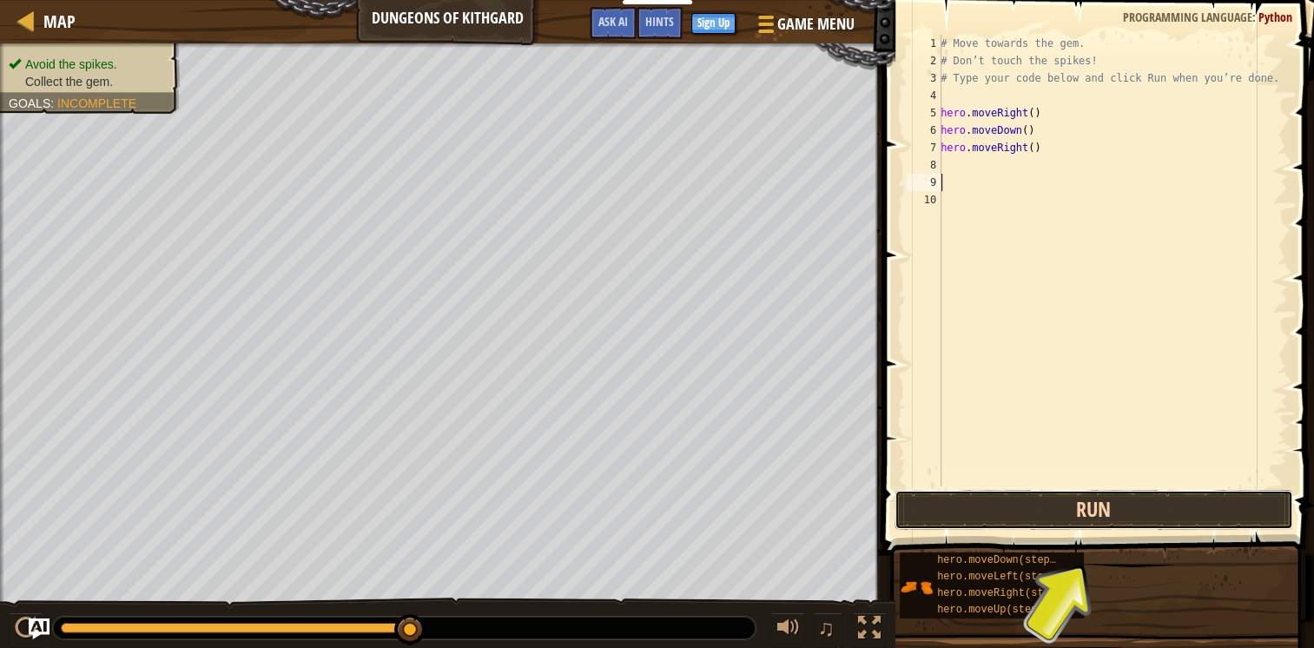
click at [1084, 494] on button "Run" at bounding box center [1094, 510] width 399 height 40
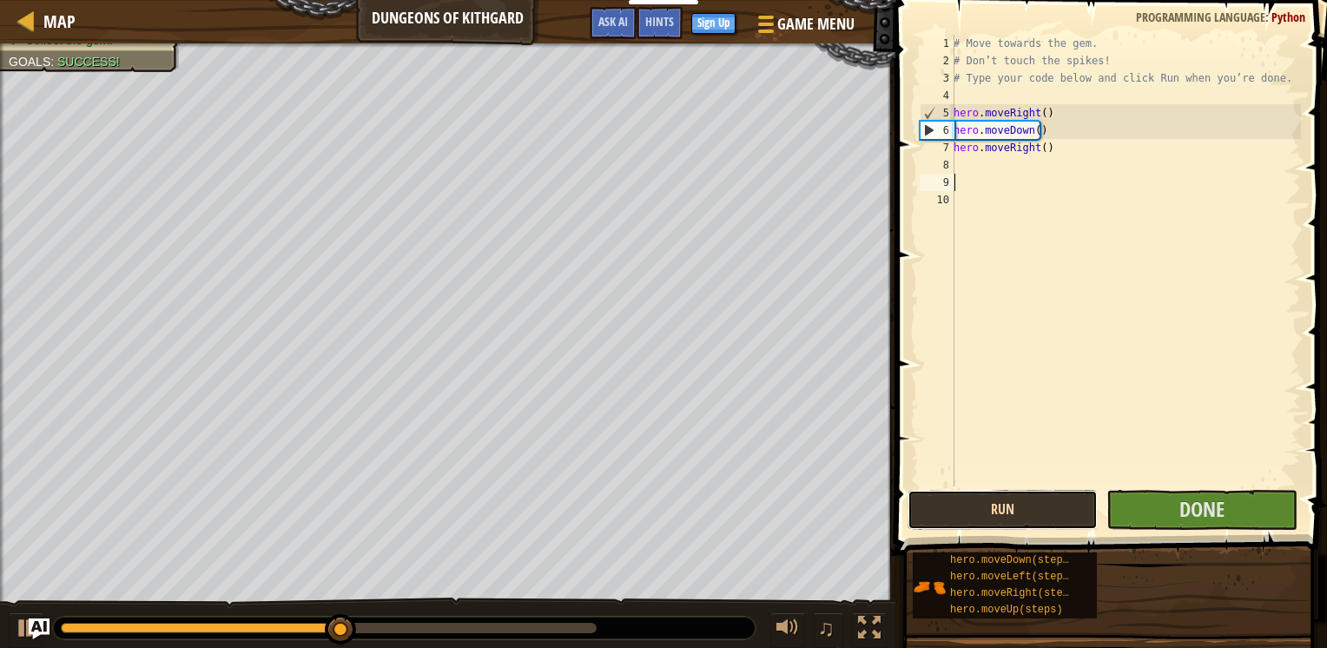
click at [1052, 506] on button "Run" at bounding box center [1003, 510] width 190 height 40
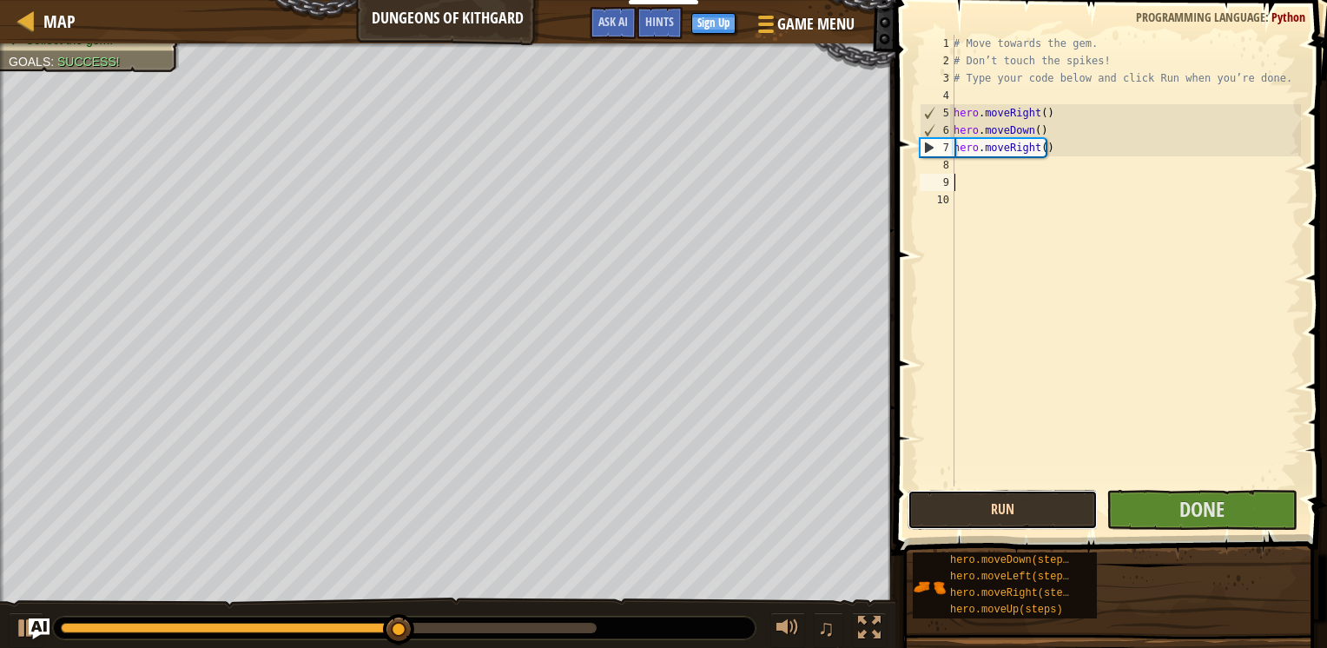
click at [1052, 506] on button "Run" at bounding box center [1003, 510] width 190 height 40
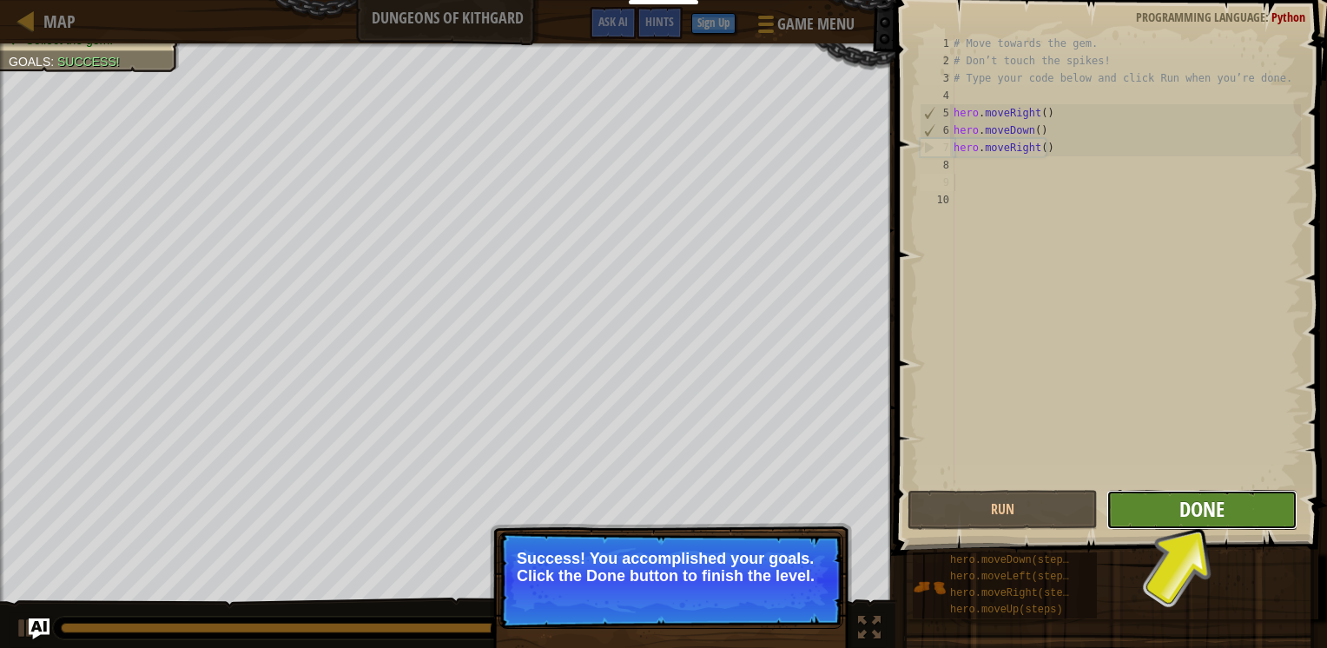
click at [1200, 519] on span "Done" at bounding box center [1202, 509] width 45 height 28
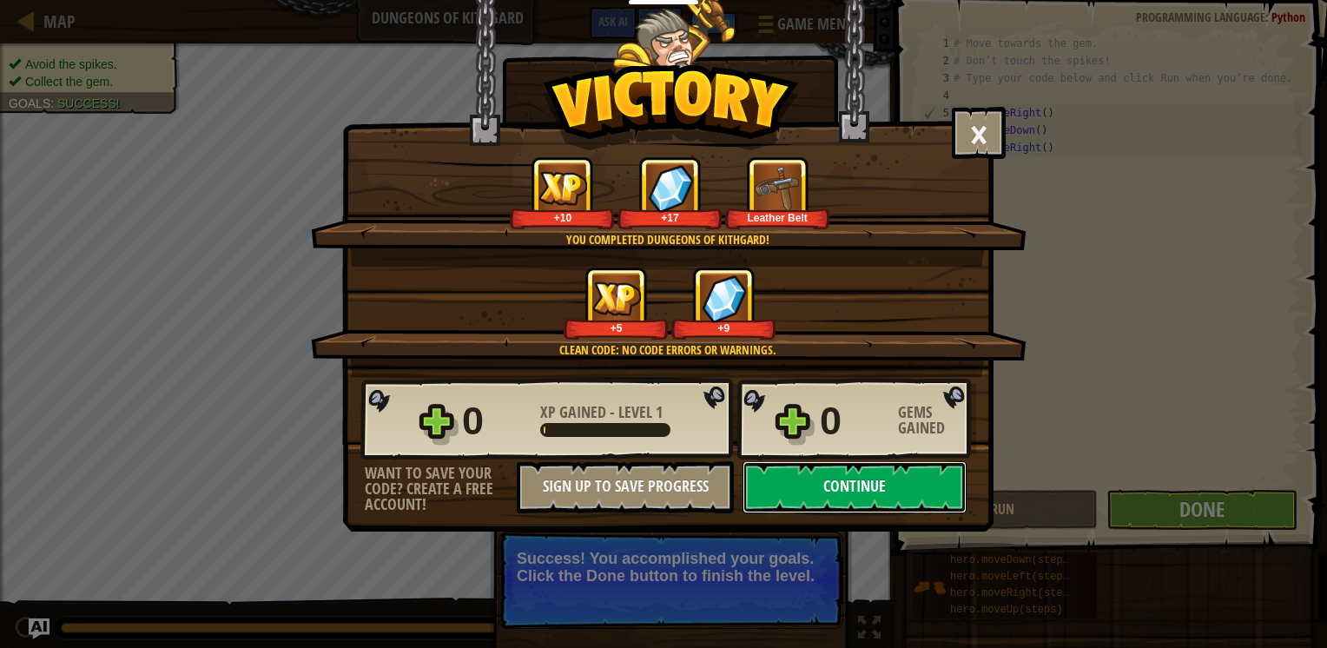
click at [893, 493] on button "Continue" at bounding box center [855, 487] width 224 height 52
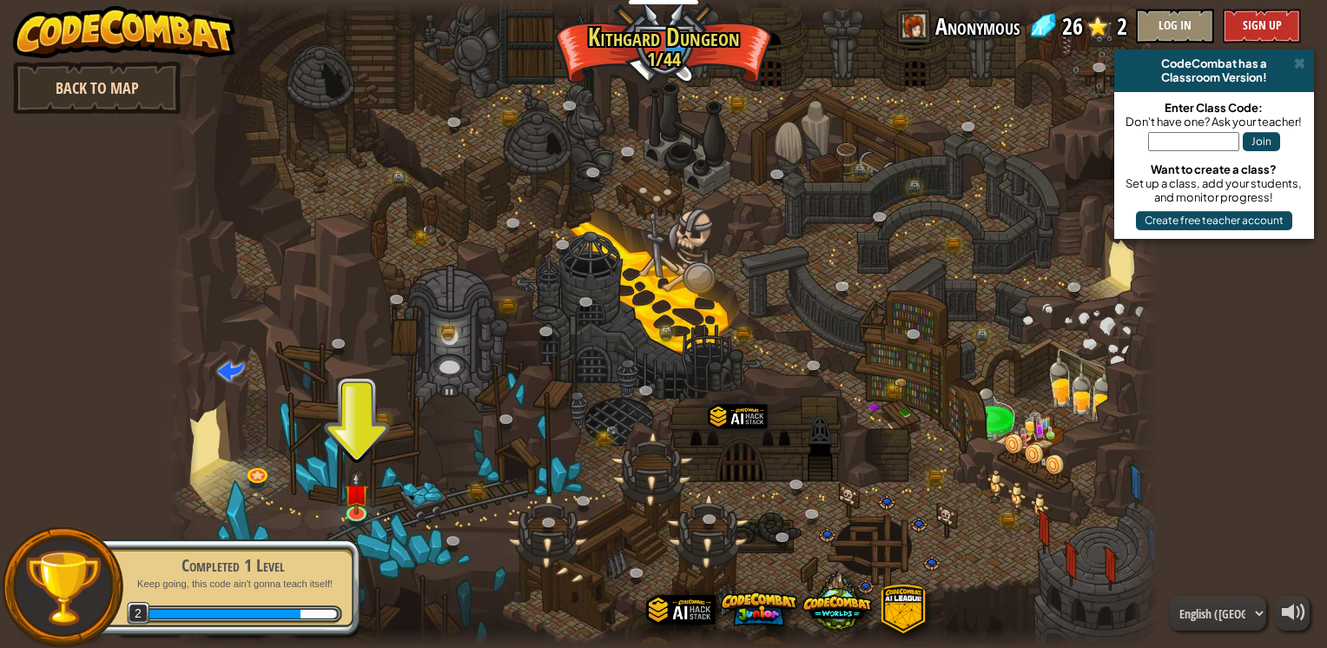
click at [98, 92] on link "Back to Map" at bounding box center [97, 88] width 168 height 52
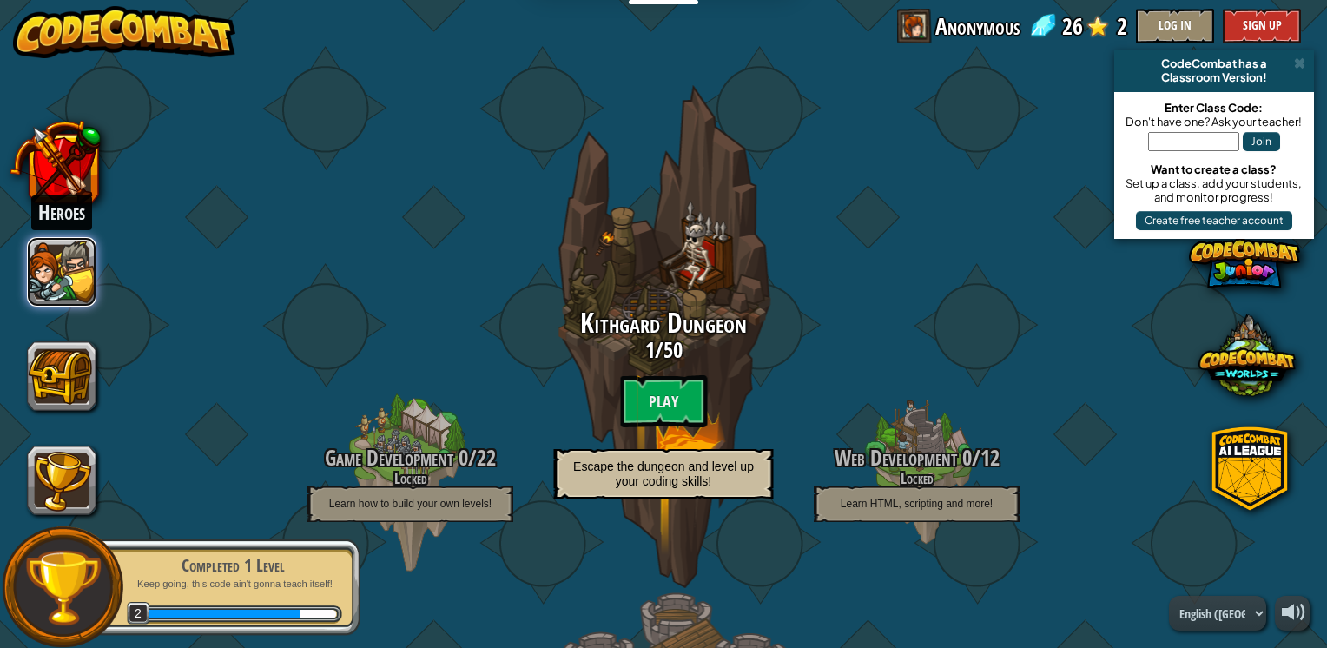
click at [36, 264] on button at bounding box center [61, 271] width 69 height 69
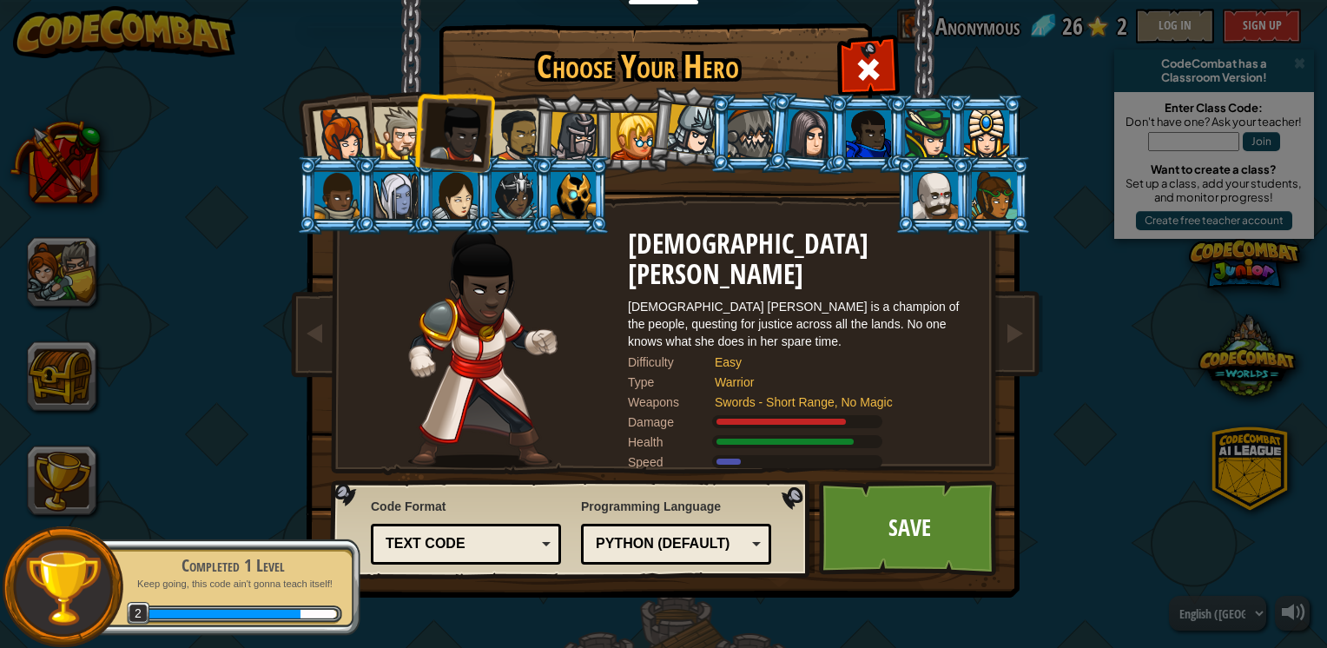
click at [49, 369] on div "Choose Your Hero 26 Captain [PERSON_NAME] is a no-nonsense leader who isn't afr…" at bounding box center [663, 324] width 1327 height 648
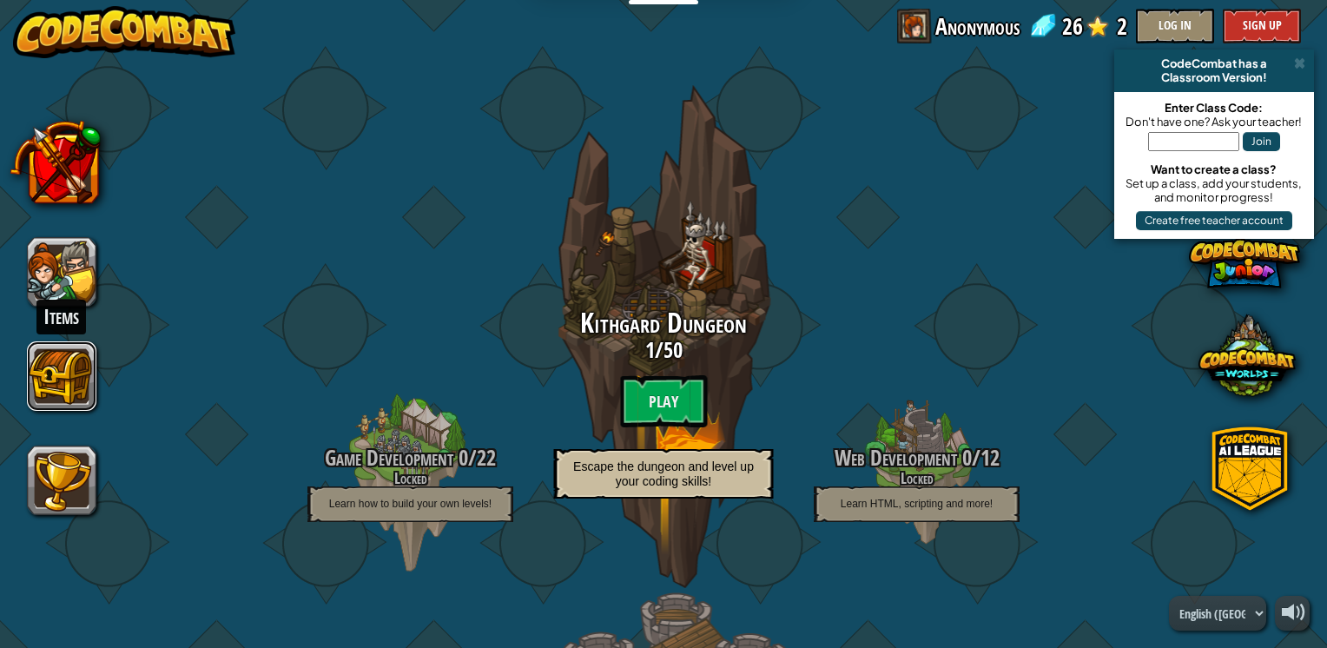
click at [49, 369] on button at bounding box center [61, 375] width 69 height 69
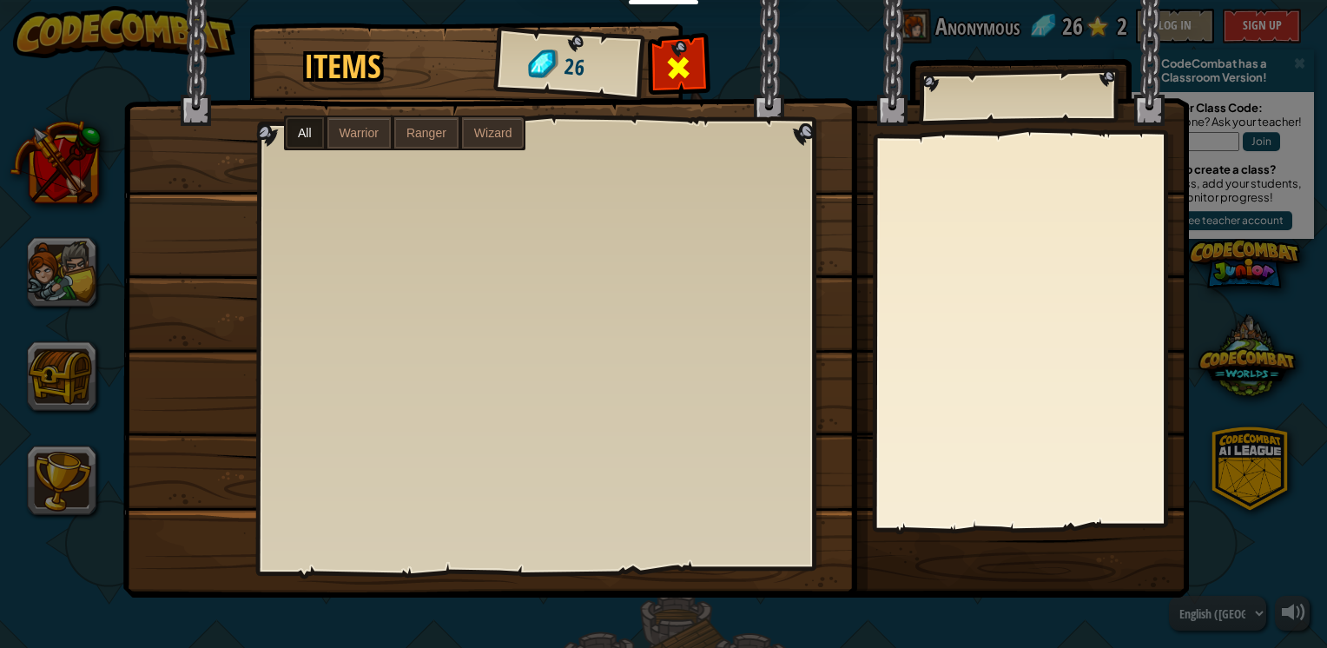
click at [687, 56] on span at bounding box center [679, 68] width 28 height 28
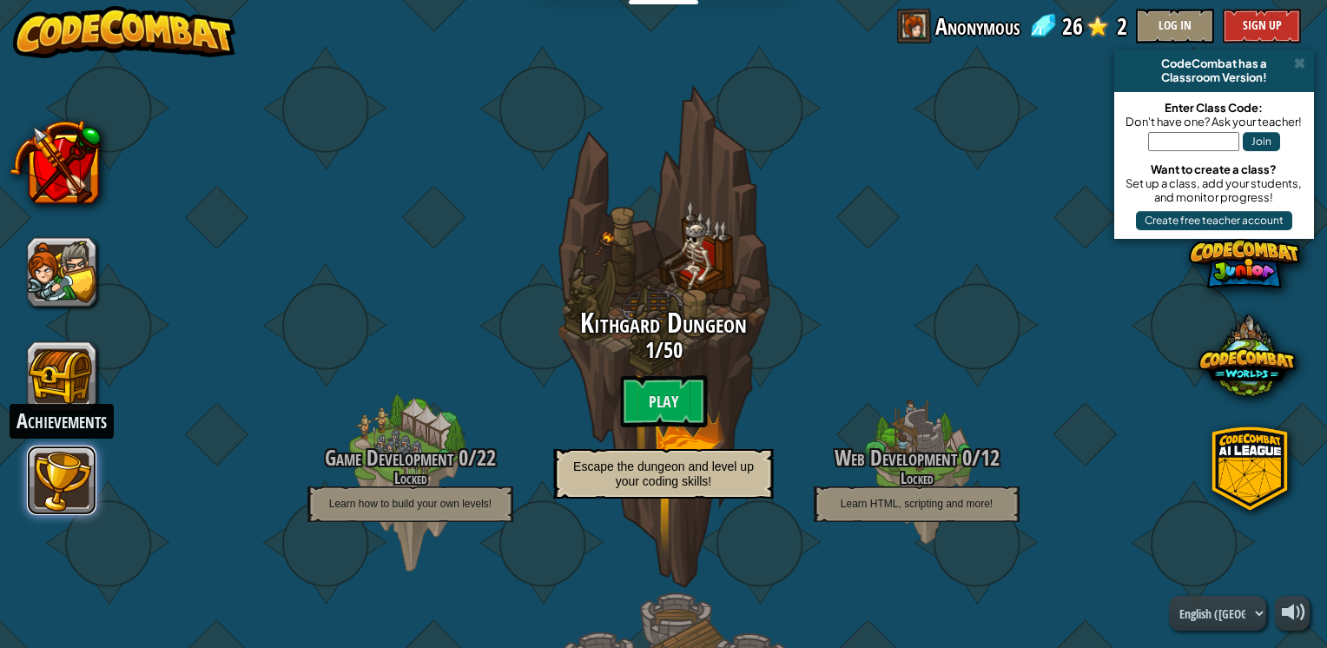
click at [65, 490] on button at bounding box center [61, 480] width 69 height 69
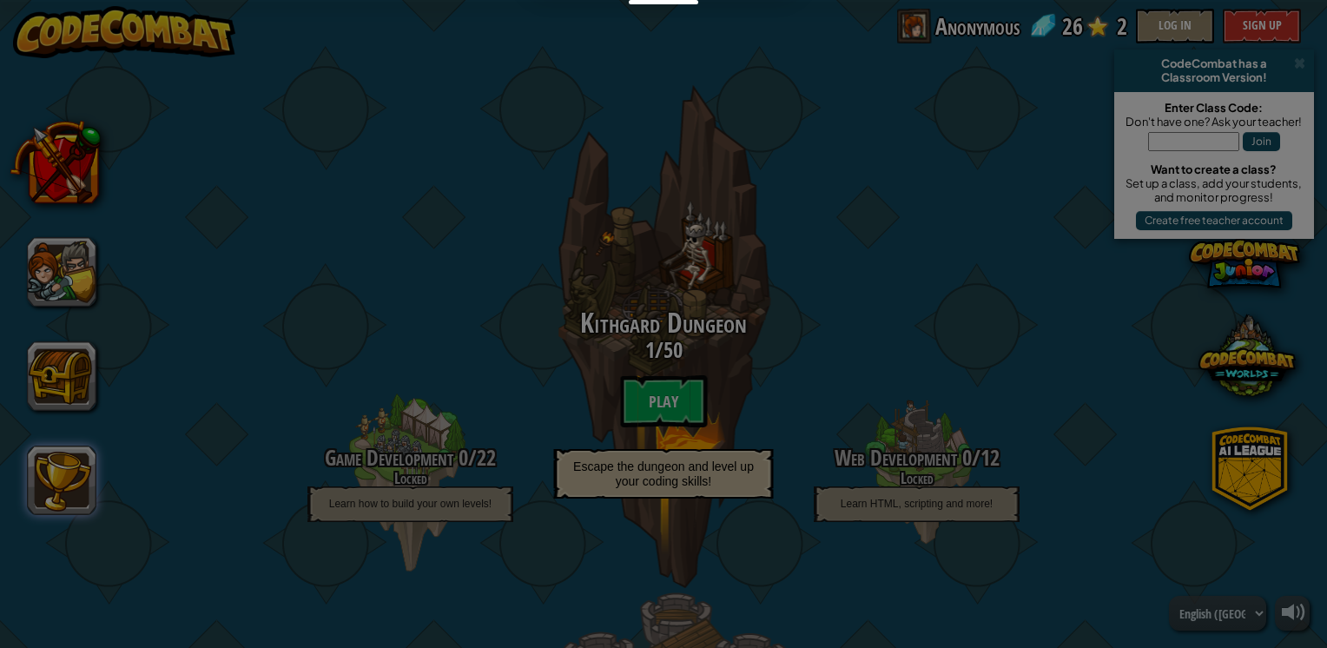
click at [65, 2] on body "Educators Create Free Account School & District Solutions Teacher Toolkit Previ…" at bounding box center [663, 1] width 1327 height 2
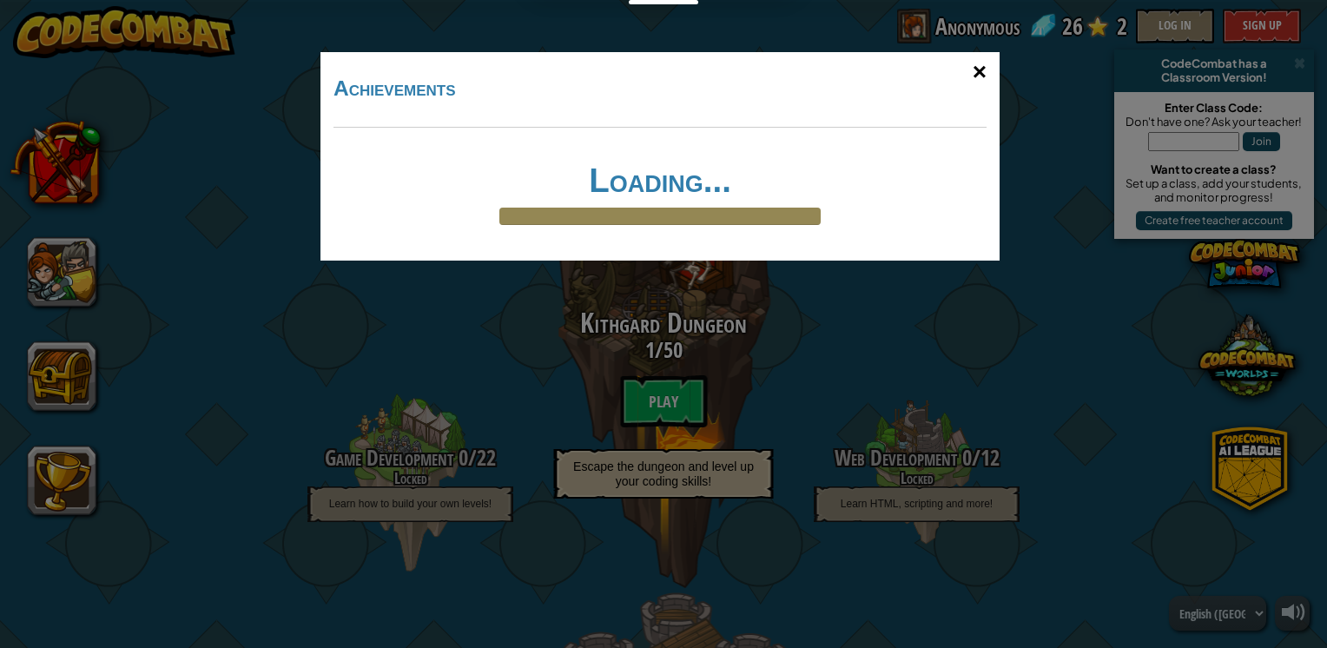
click at [980, 64] on div "×" at bounding box center [980, 72] width 40 height 50
